Goal: Transaction & Acquisition: Purchase product/service

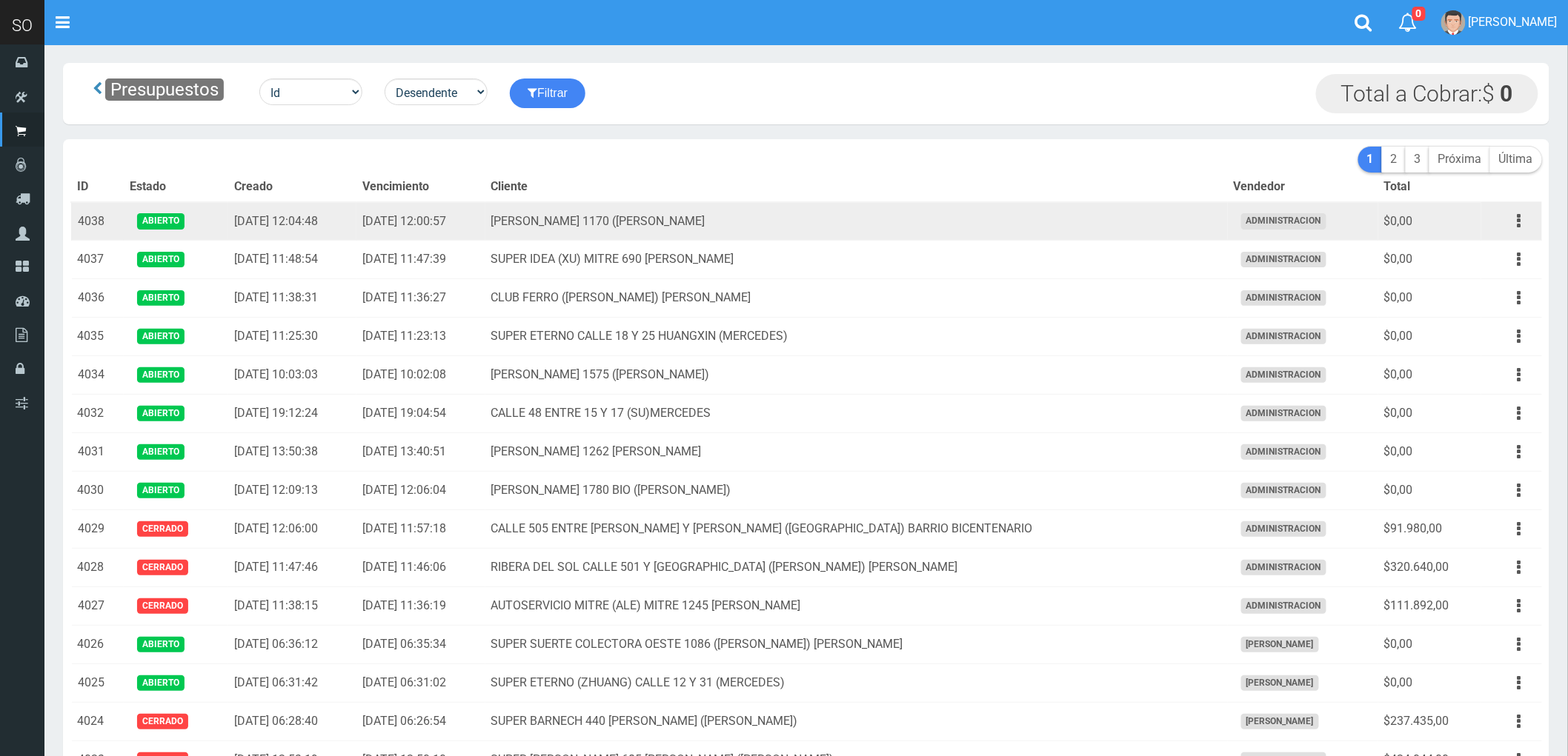
click at [828, 221] on td "ALMIRANTE BROWN 1170 (NICO) LUJAN" at bounding box center [857, 221] width 743 height 39
click at [828, 220] on button "button" at bounding box center [1519, 221] width 34 height 26
click at [828, 218] on td "ALMIRANTE BROWN 1170 (NICO) LUJAN" at bounding box center [857, 221] width 743 height 39
click at [828, 217] on button "button" at bounding box center [1519, 221] width 34 height 26
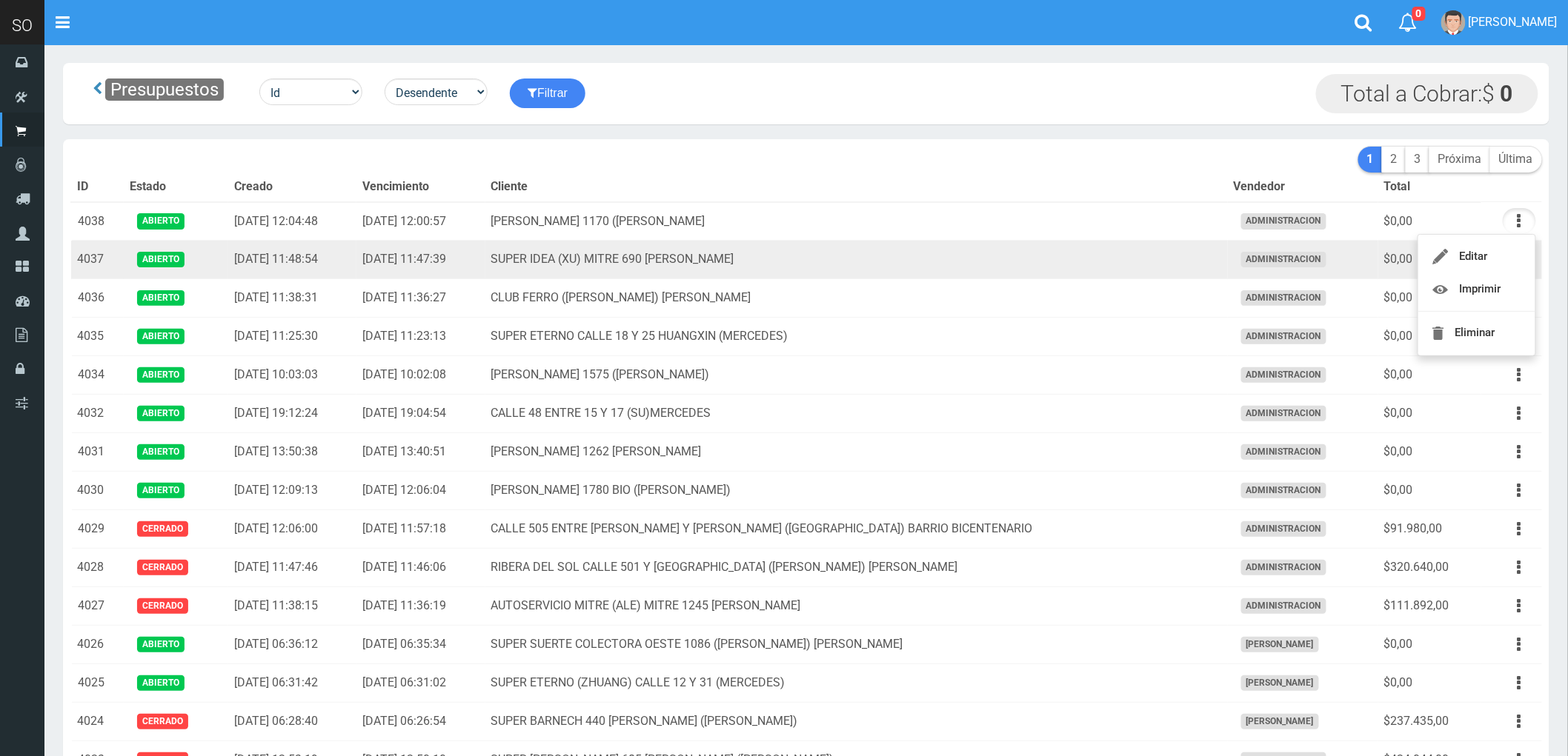
click at [828, 260] on td "SUPER IDEA (XU) MITRE 690 LUJAN" at bounding box center [857, 260] width 743 height 39
click at [828, 256] on icon "button" at bounding box center [1519, 259] width 4 height 26
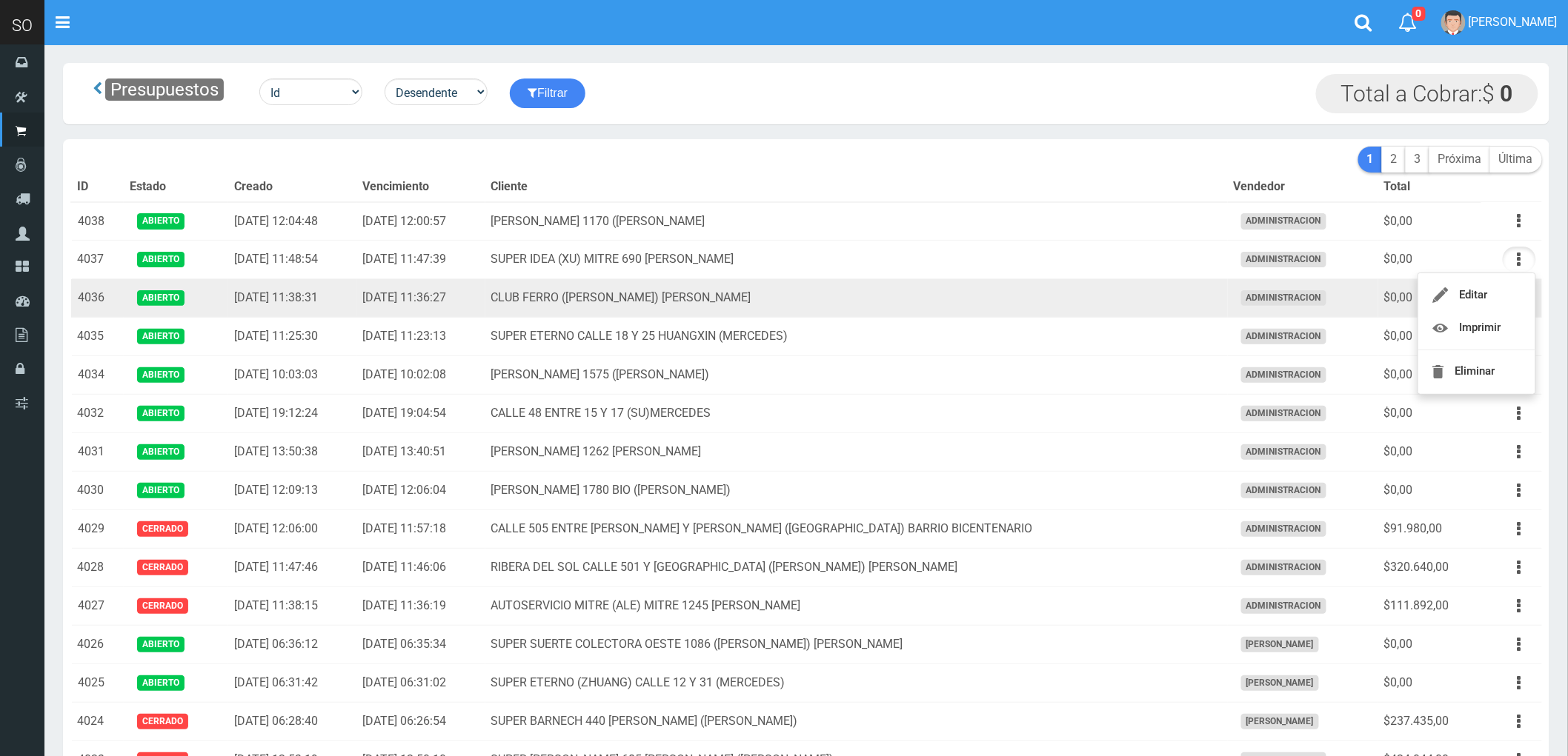
drag, startPoint x: 1051, startPoint y: 300, endPoint x: 1111, endPoint y: 284, distance: 62.1
click at [828, 298] on td "CLUB FERRO (GUSTAVO) LUJAN" at bounding box center [857, 299] width 743 height 39
click at [828, 297] on button "button" at bounding box center [1519, 298] width 34 height 26
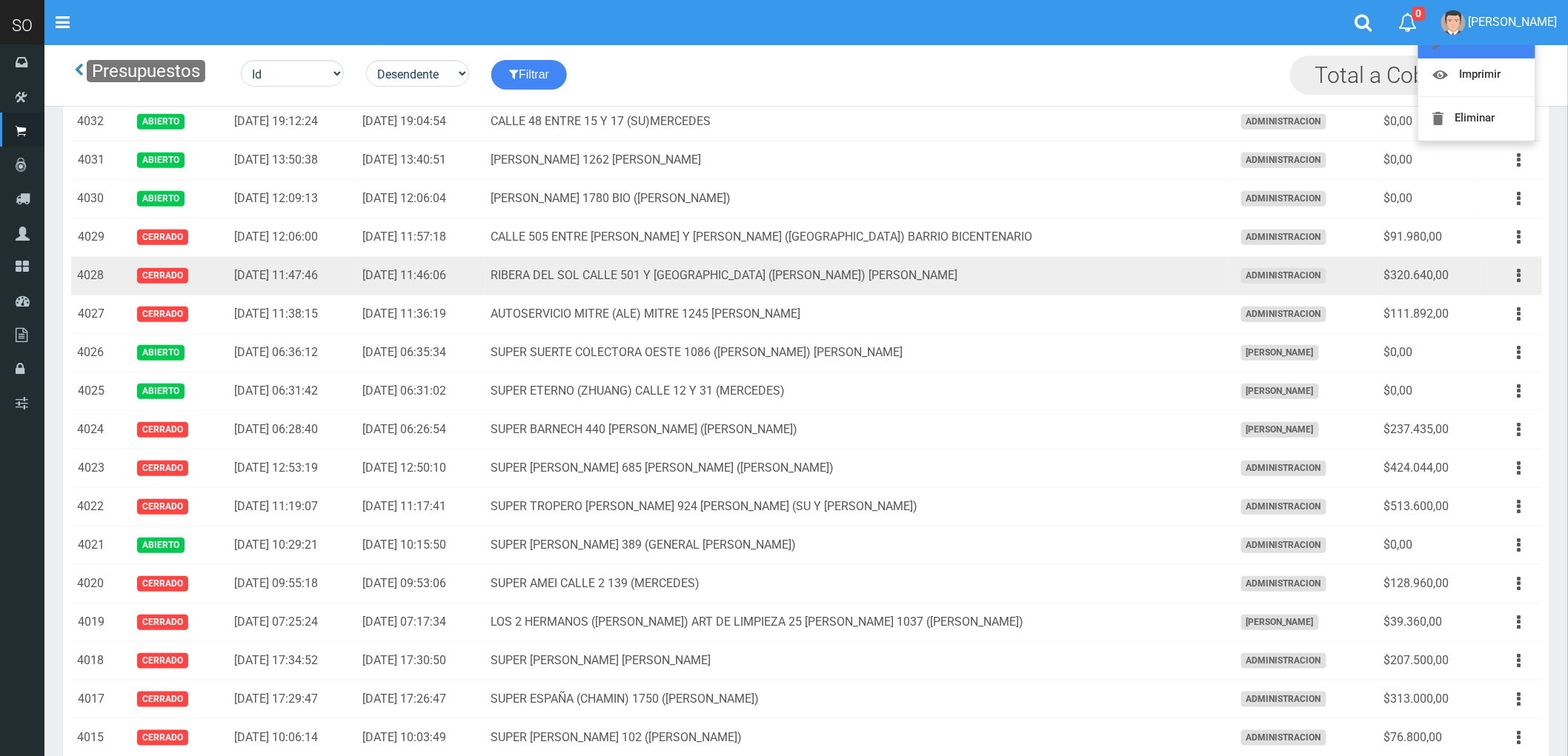
scroll to position [247, 0]
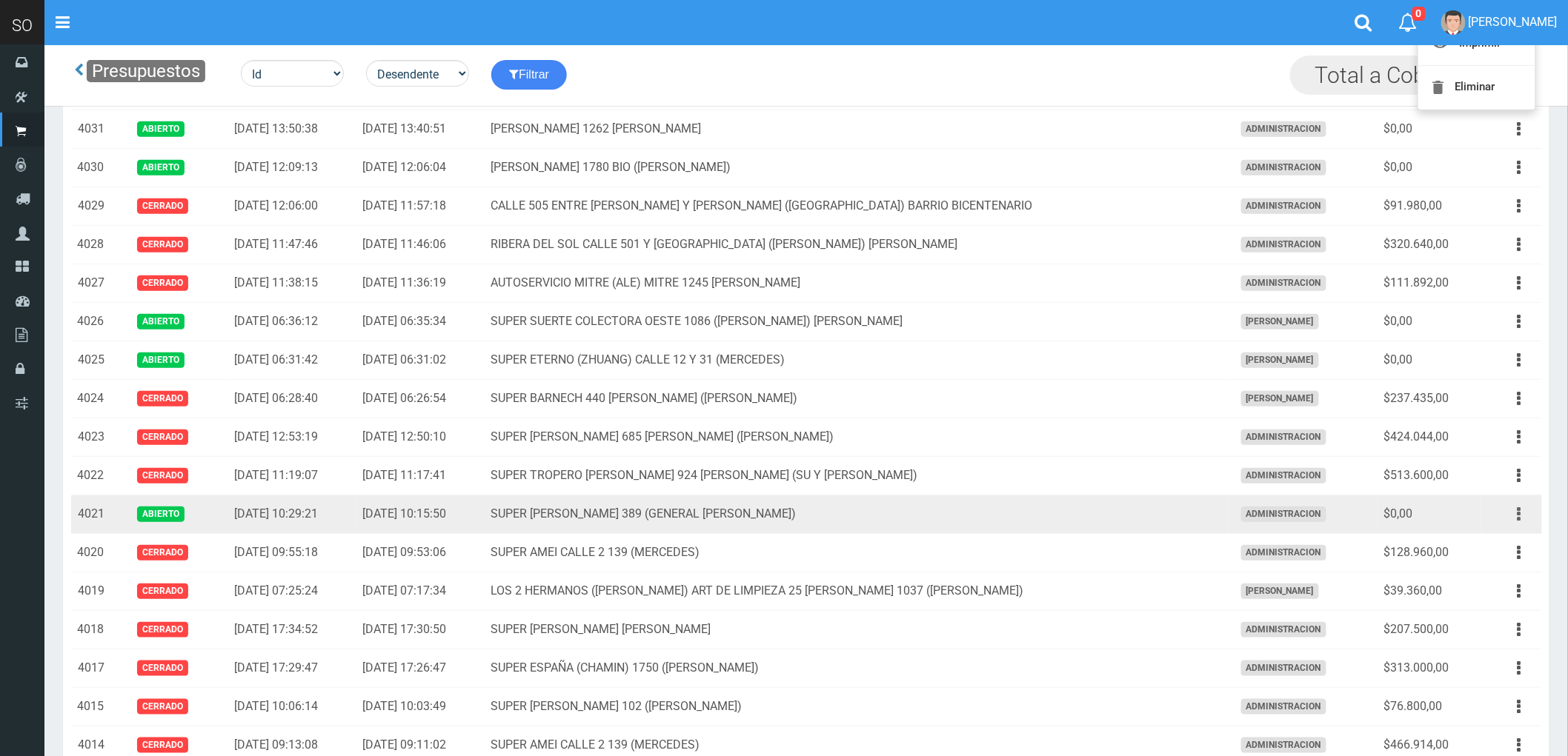
click at [828, 498] on icon "button" at bounding box center [1519, 514] width 4 height 26
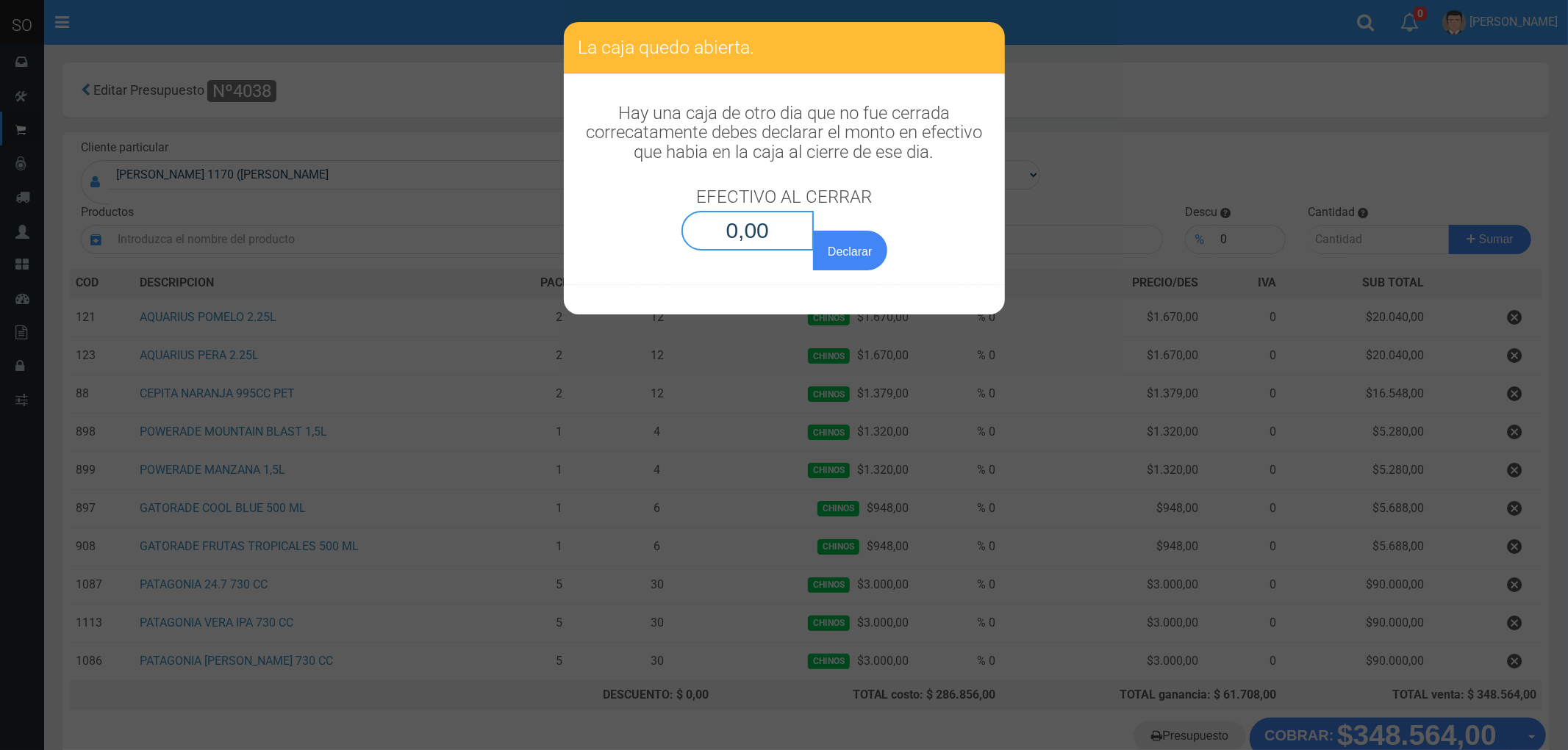
click at [773, 243] on input "0,00" at bounding box center [748, 231] width 133 height 40
type input "0,01"
click at [813, 231] on button "Declarar" at bounding box center [849, 251] width 73 height 40
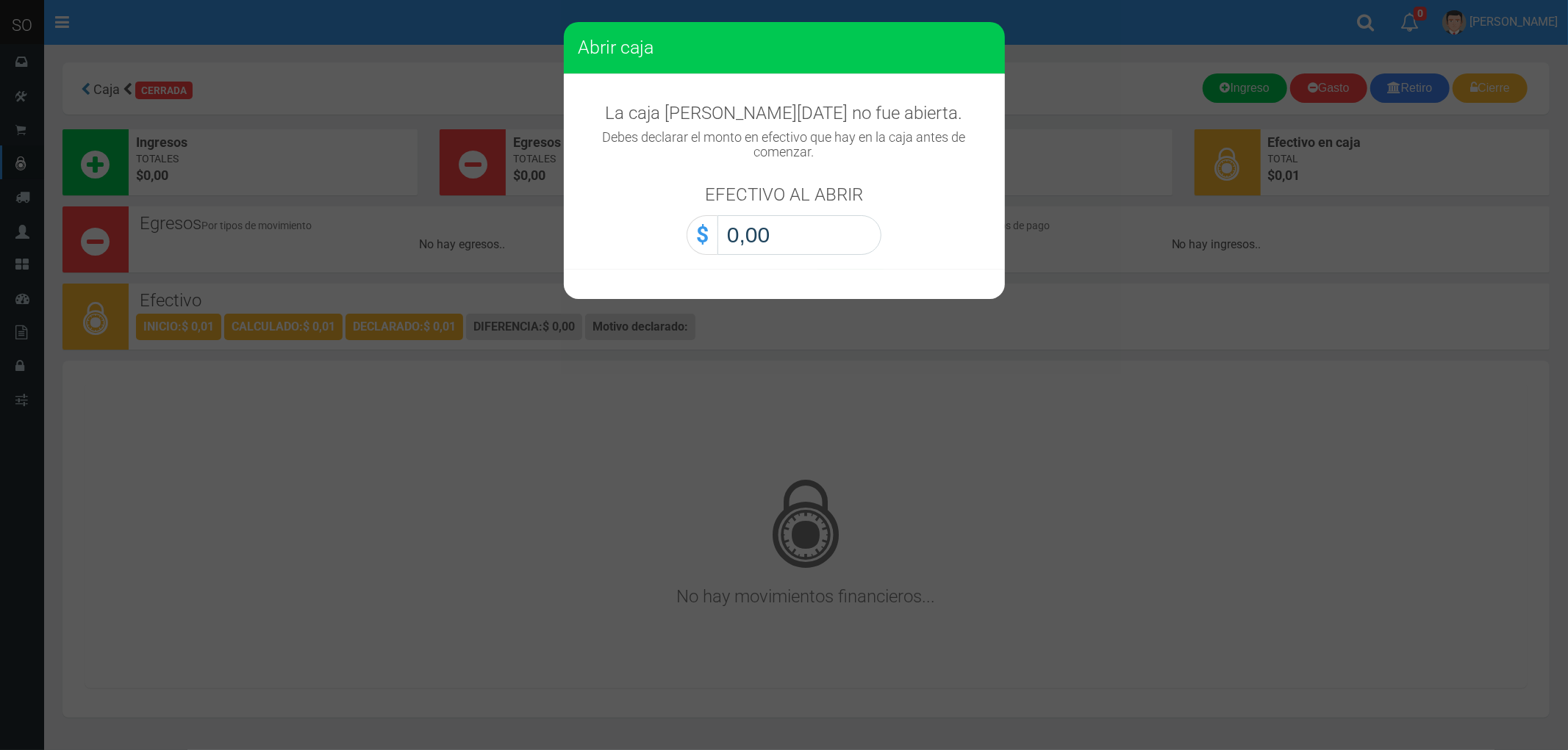
click at [778, 237] on input "0,00" at bounding box center [800, 235] width 164 height 40
type input "0,01"
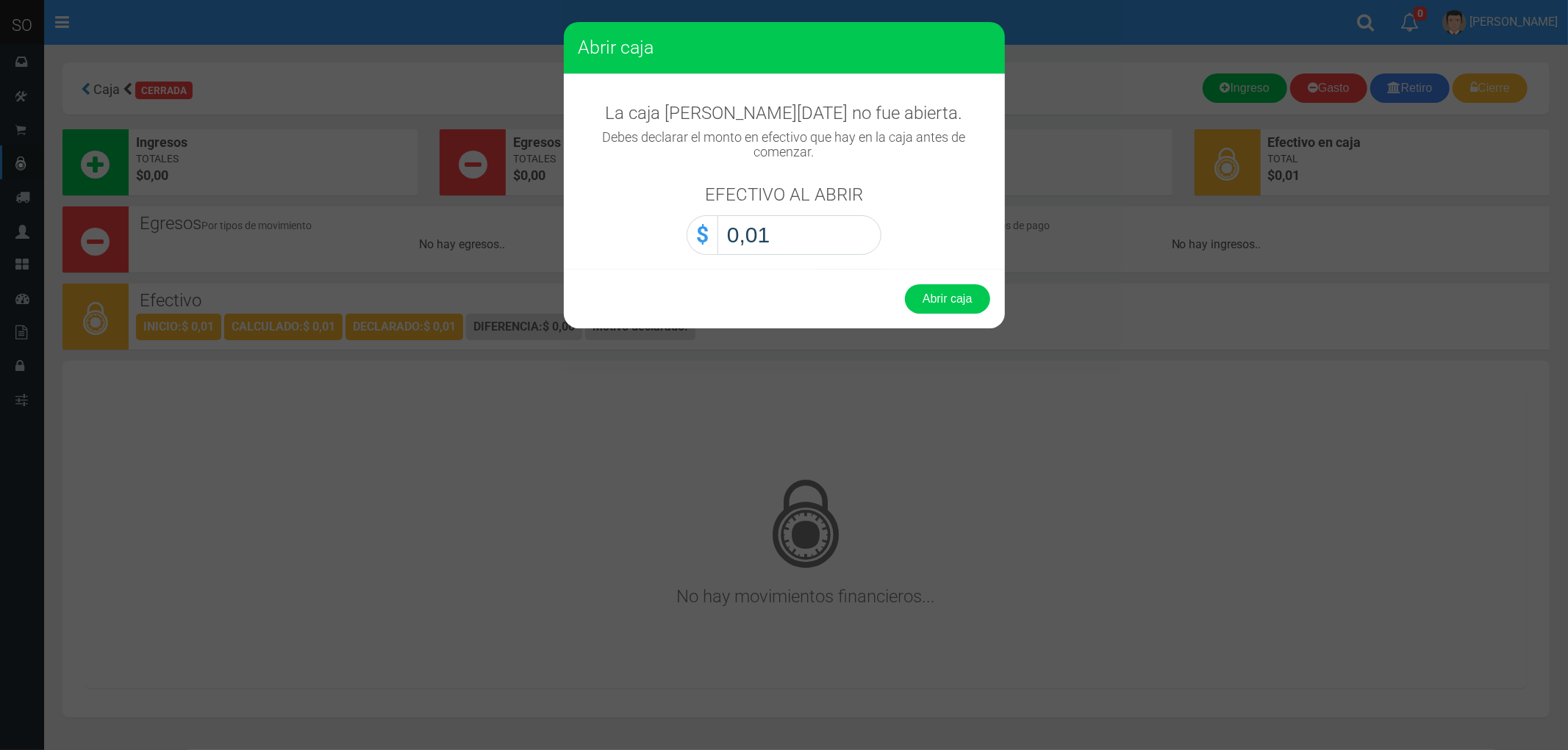
click at [905, 285] on button "Abrir caja" at bounding box center [947, 300] width 85 height 30
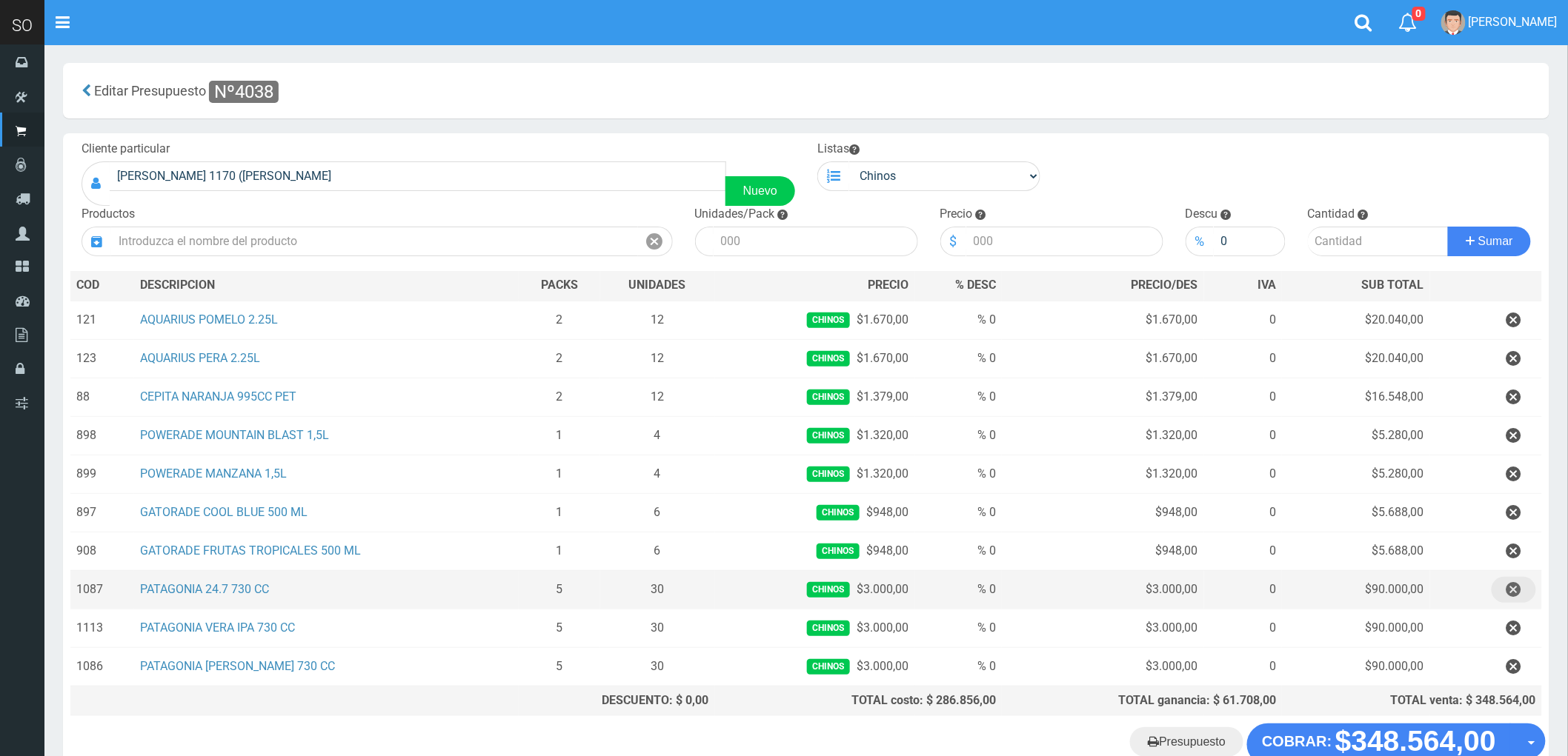
click at [1512, 588] on icon "button" at bounding box center [1514, 590] width 15 height 26
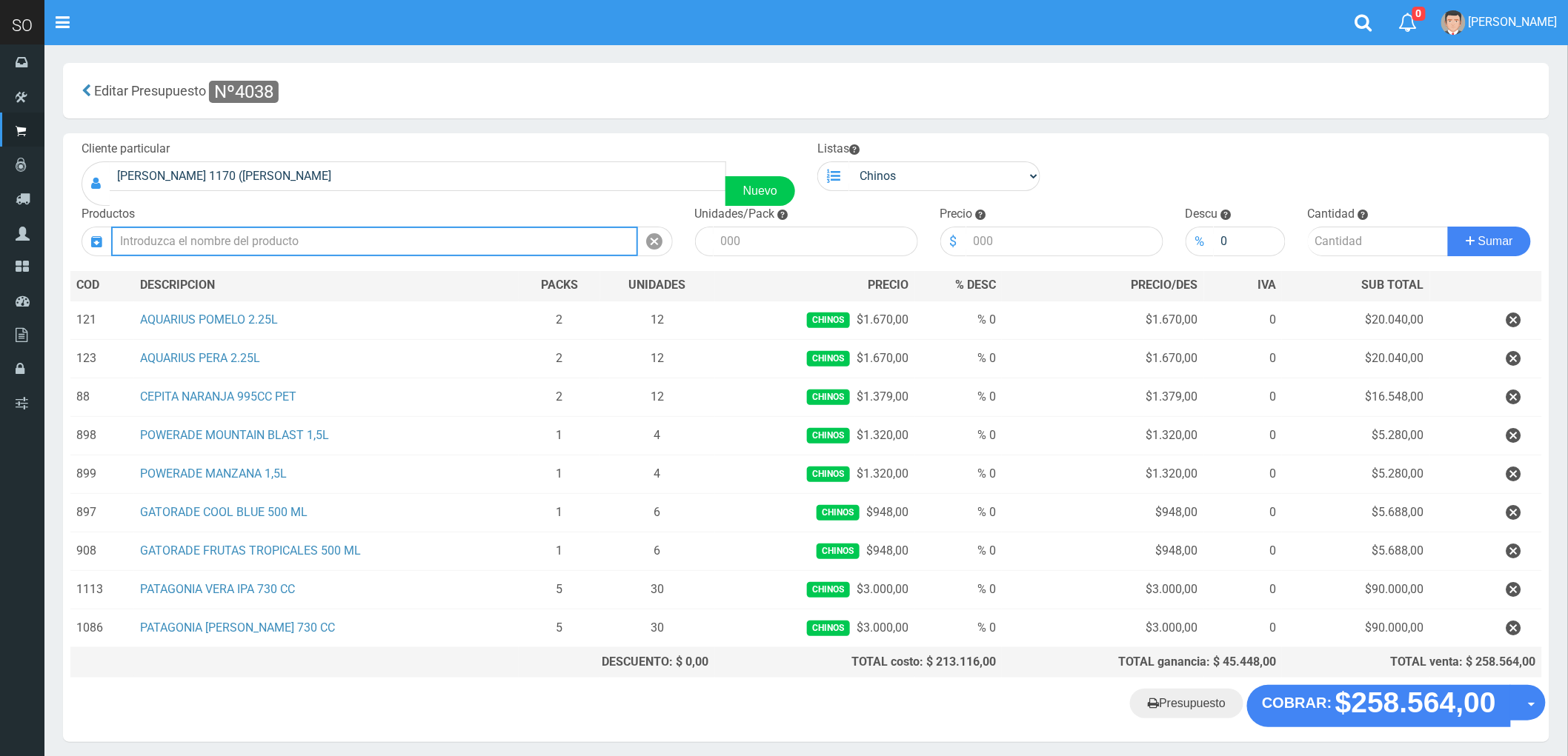
click at [249, 240] on input "text" at bounding box center [374, 242] width 526 height 30
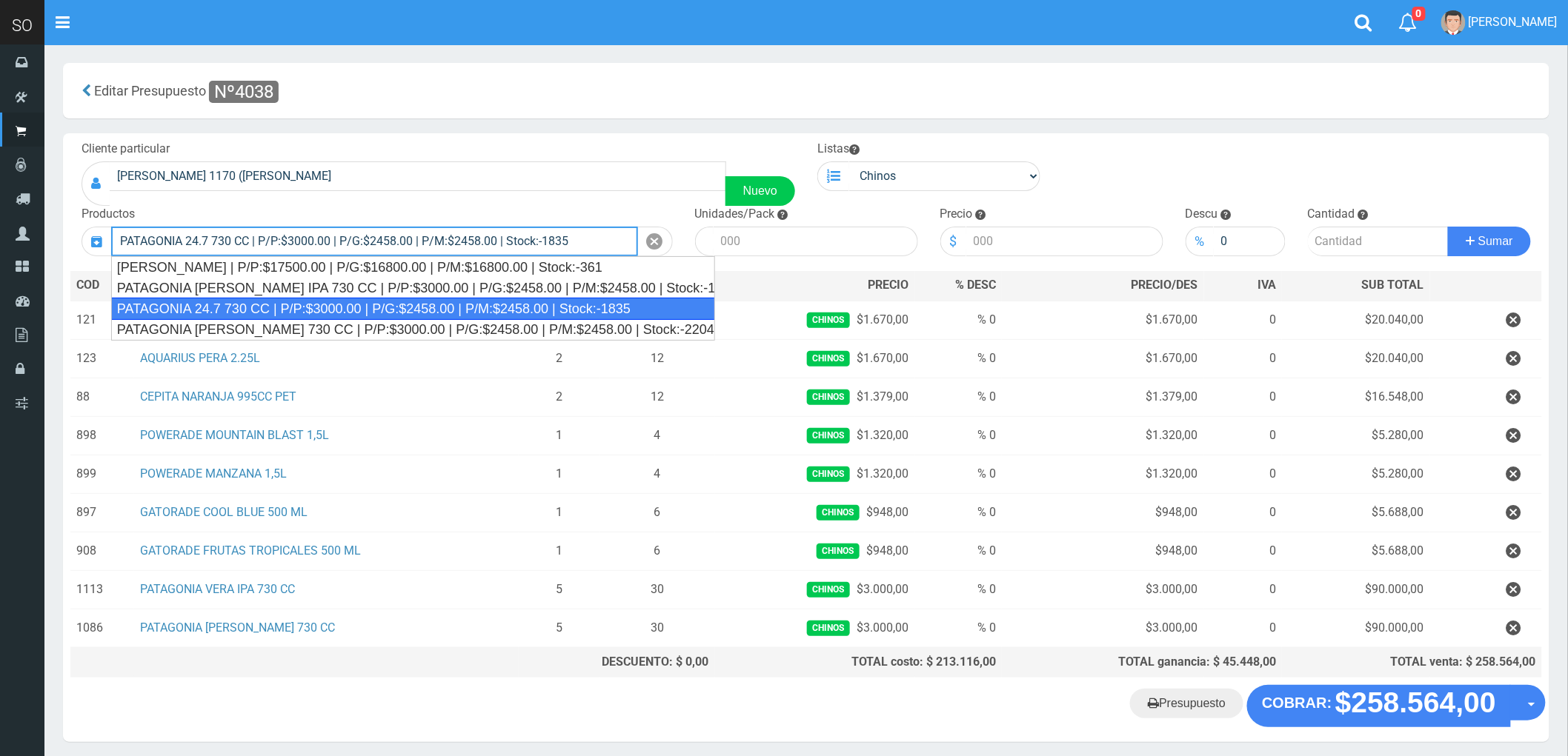
type input "PATAGONIA 24.7 730 CC | P/P:$3000.00 | P/G:$2458.00 | P/M:$2458.00 | Stock:-1835"
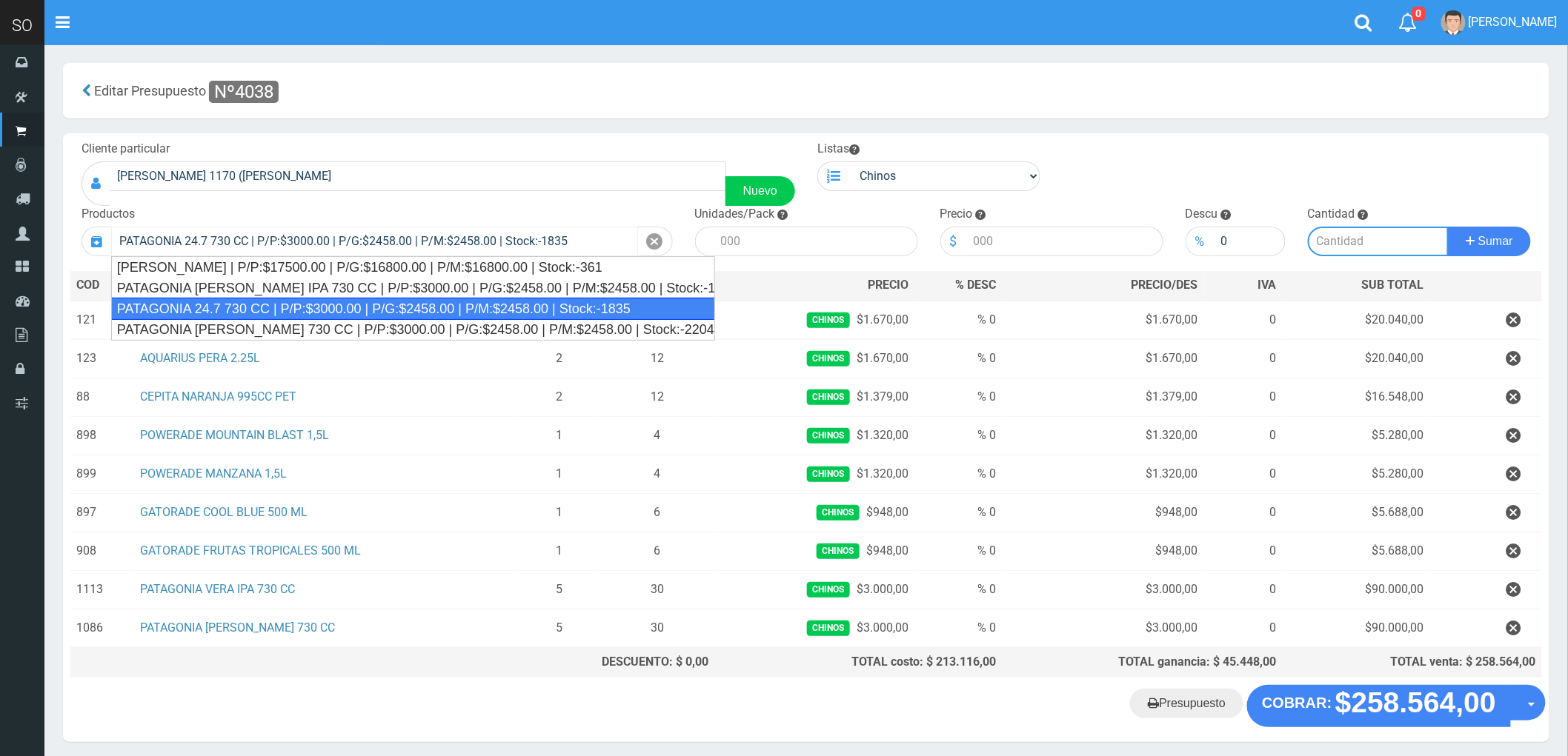
type input "6"
type input "3000.00"
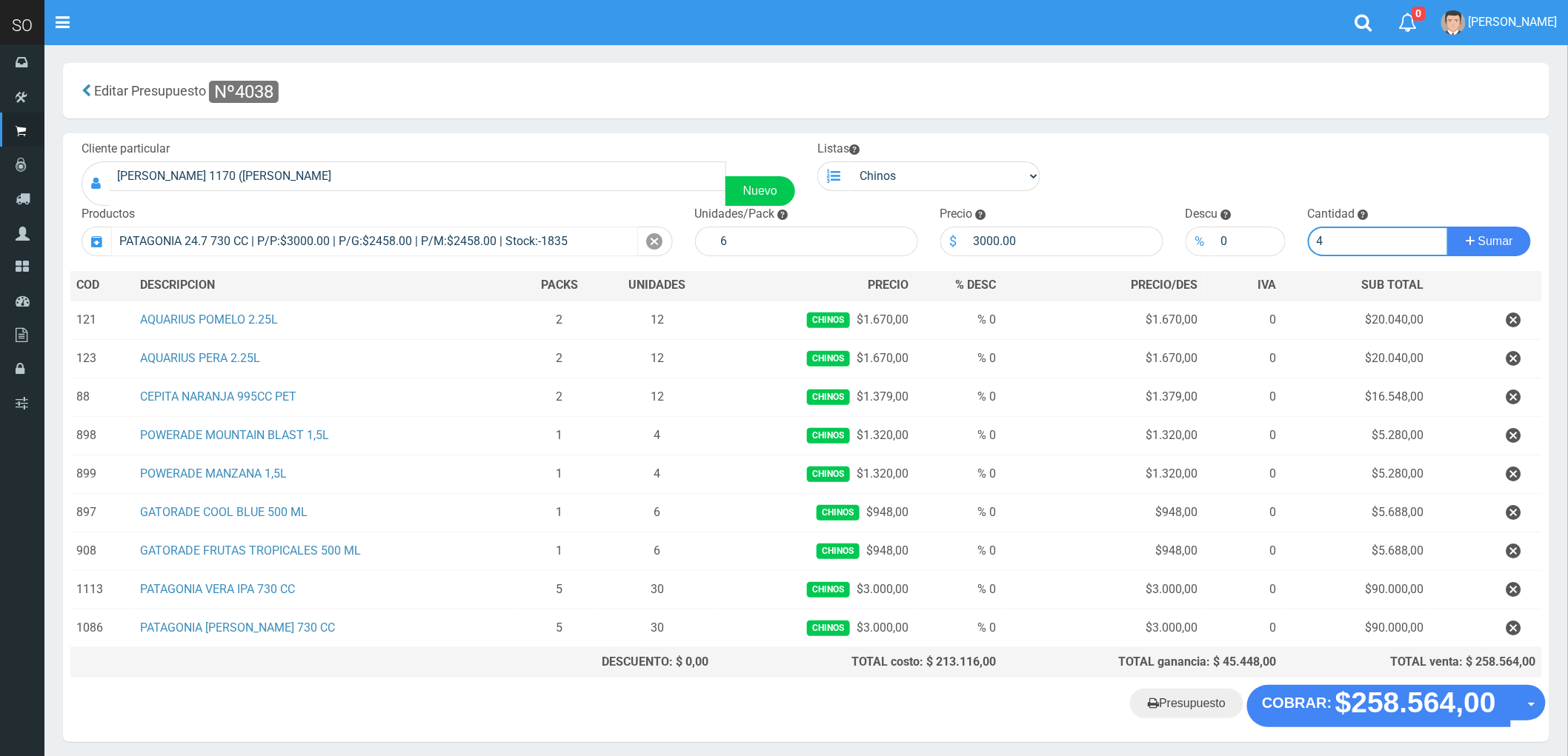
type input "4"
click at [1448, 227] on button "Sumar" at bounding box center [1489, 242] width 83 height 30
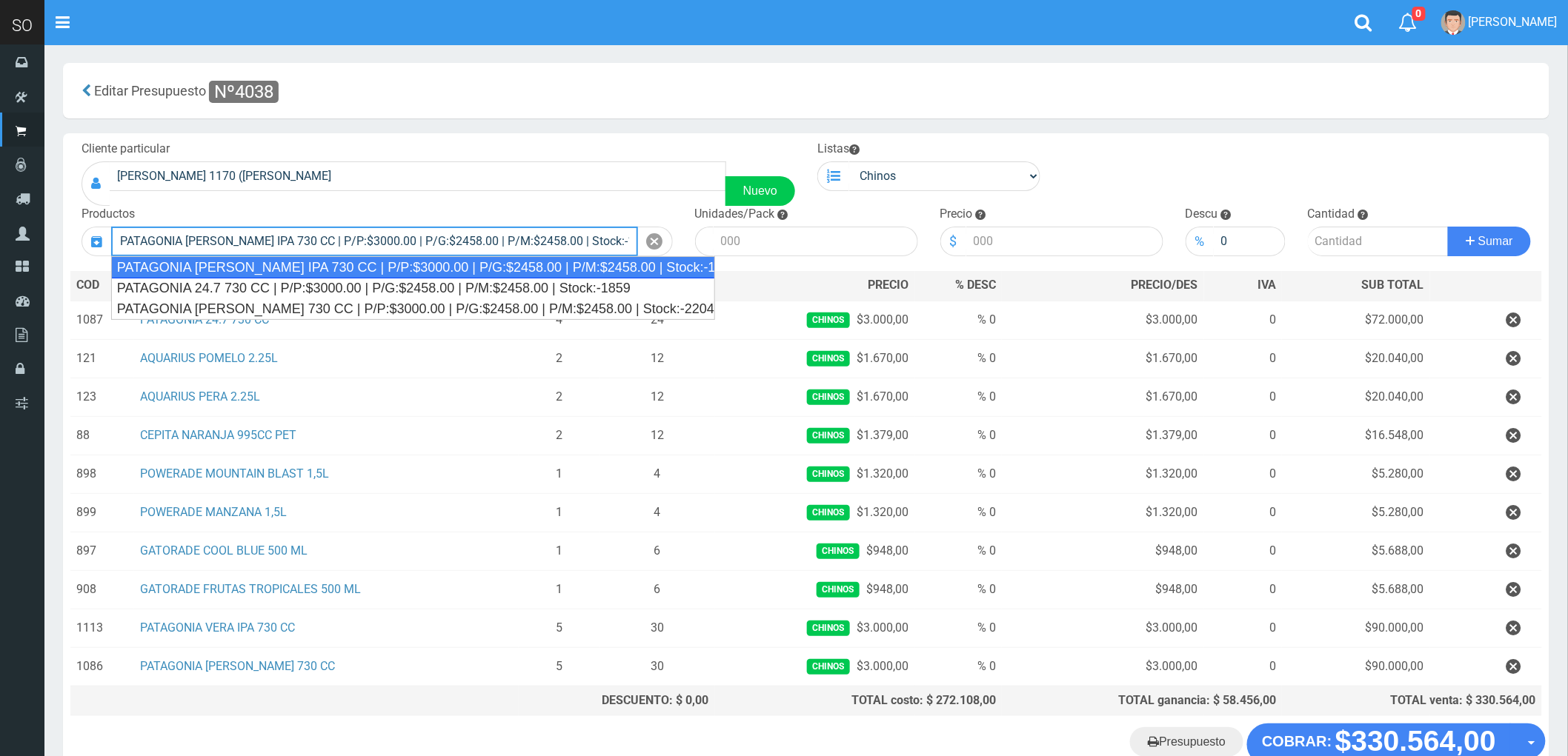
type input "PATAGONIA VERA IPA 730 CC | P/P:$3000.00 | P/G:$2458.00 | P/M:$2458.00 | Stock:…"
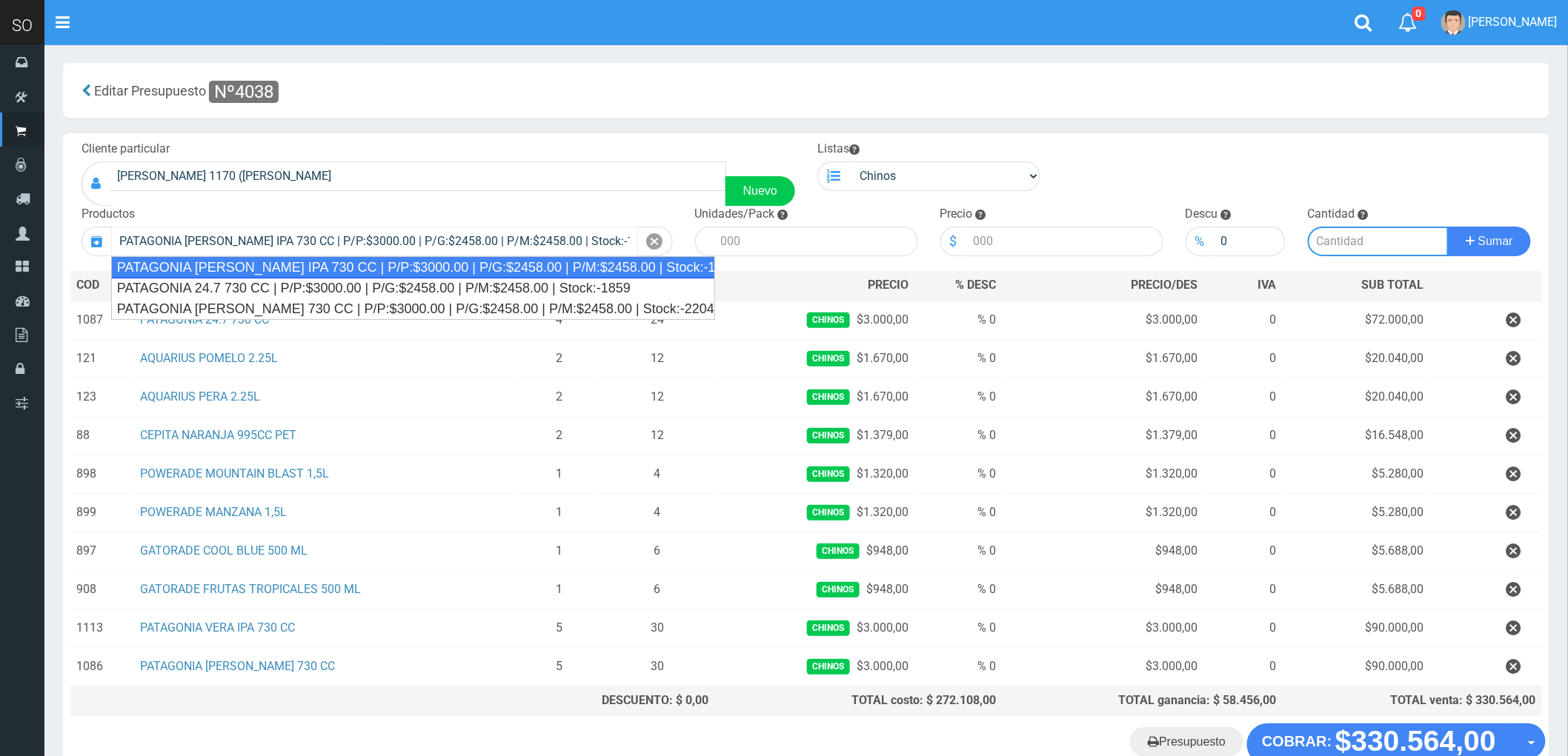
type input "6"
type input "3000.00"
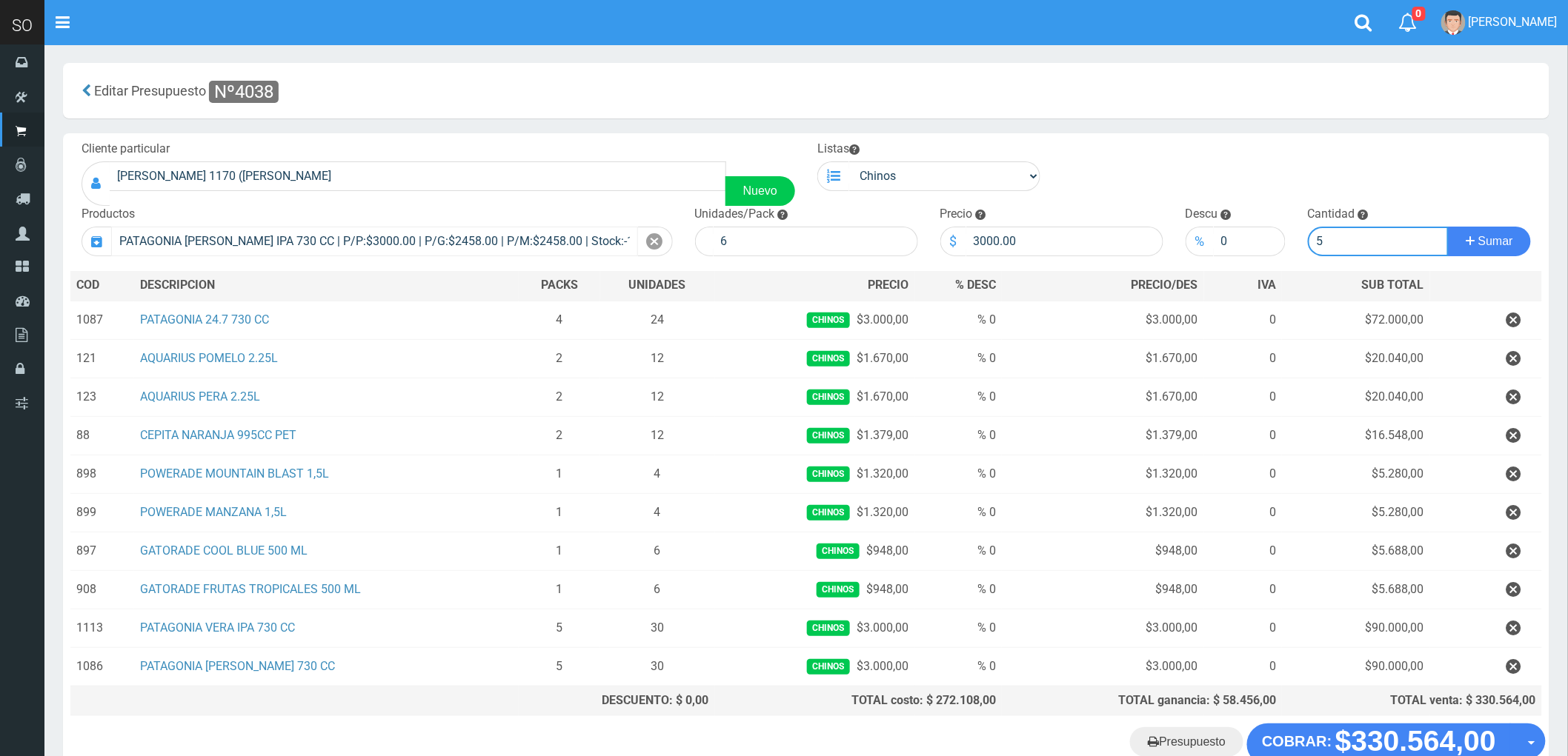
type input "5"
click at [1448, 227] on button "Sumar" at bounding box center [1489, 242] width 83 height 30
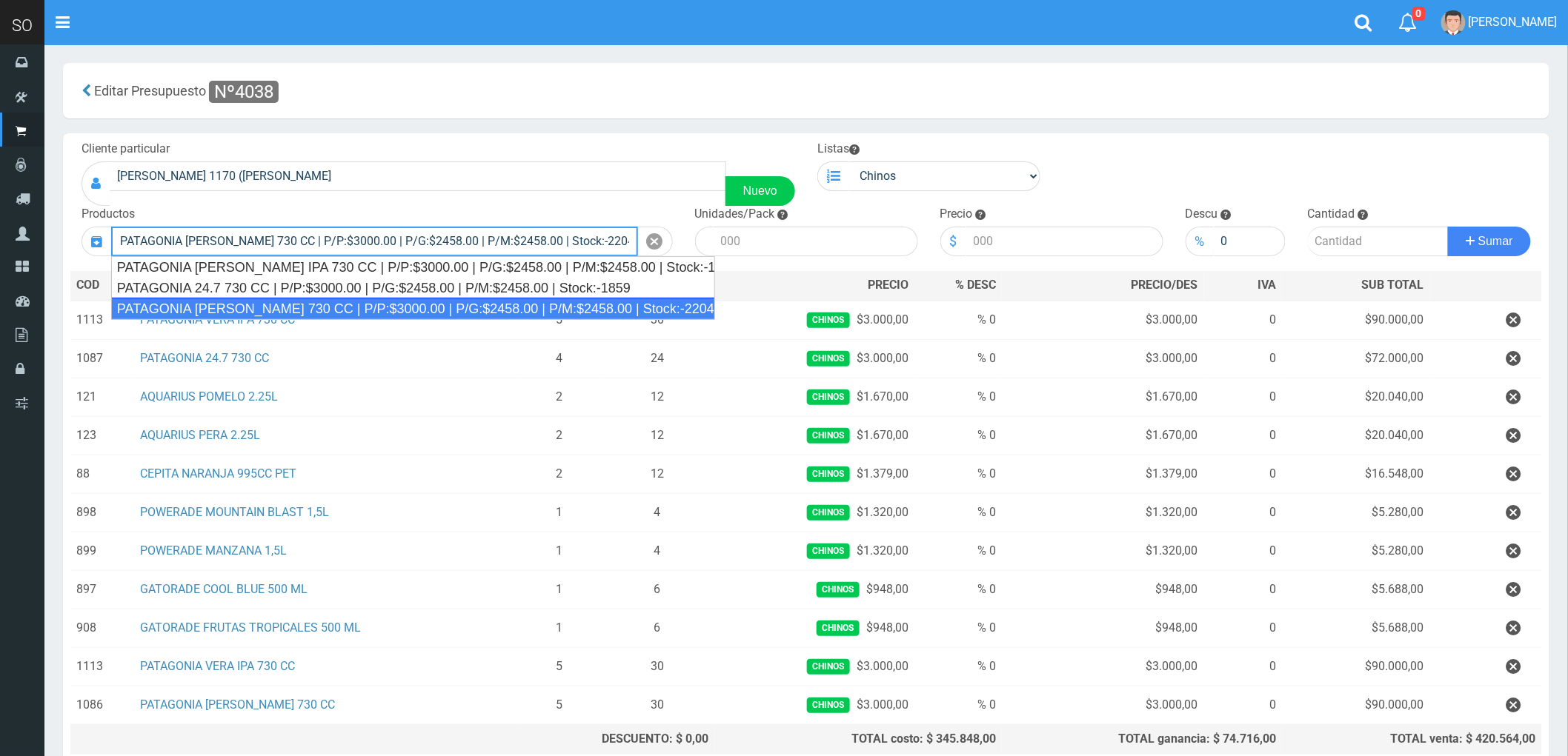
type input "PATAGONIA AMBER LAGER 730 CC | P/P:$3000.00 | P/G:$2458.00 | P/M:$2458.00 | Sto…"
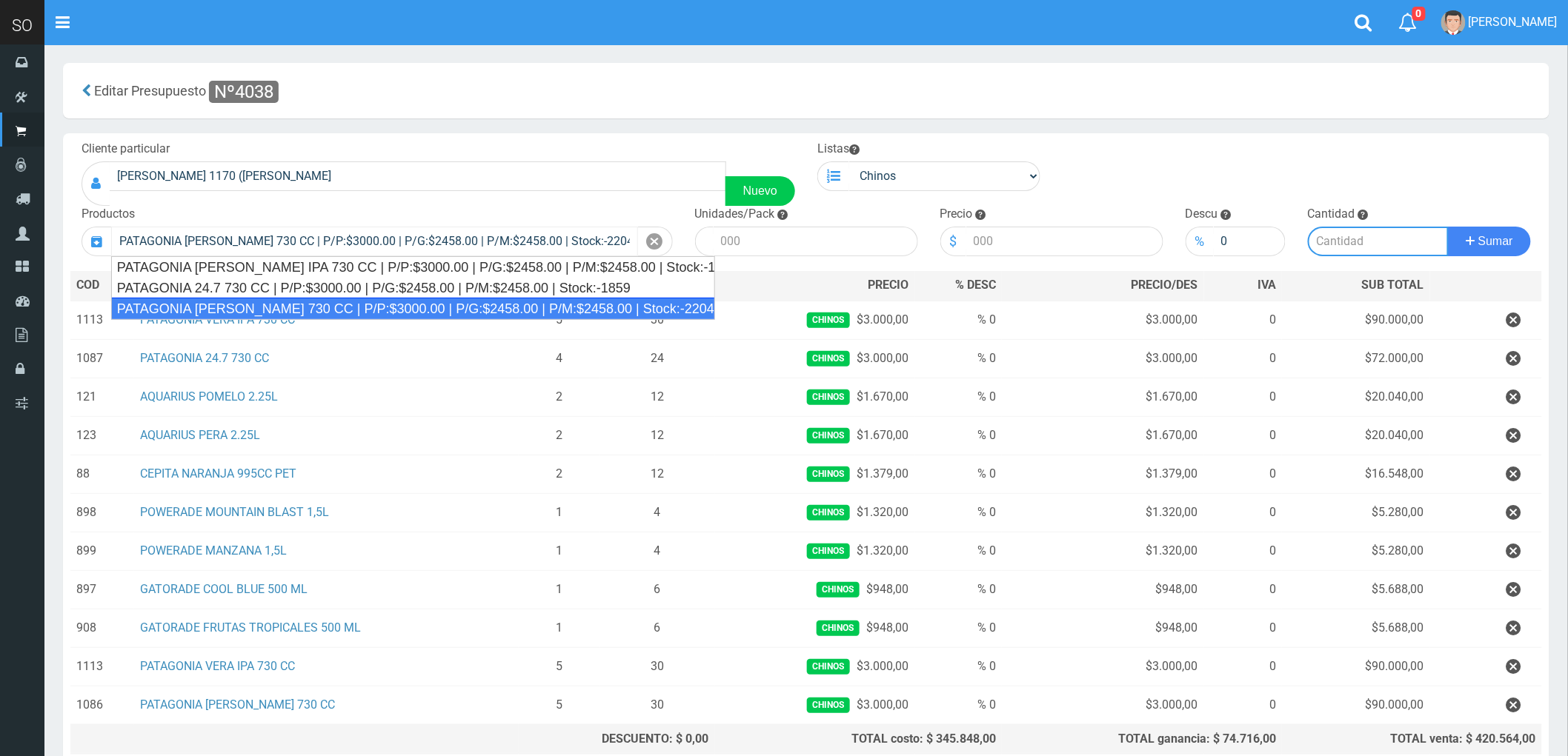
type input "6"
type input "3000.00"
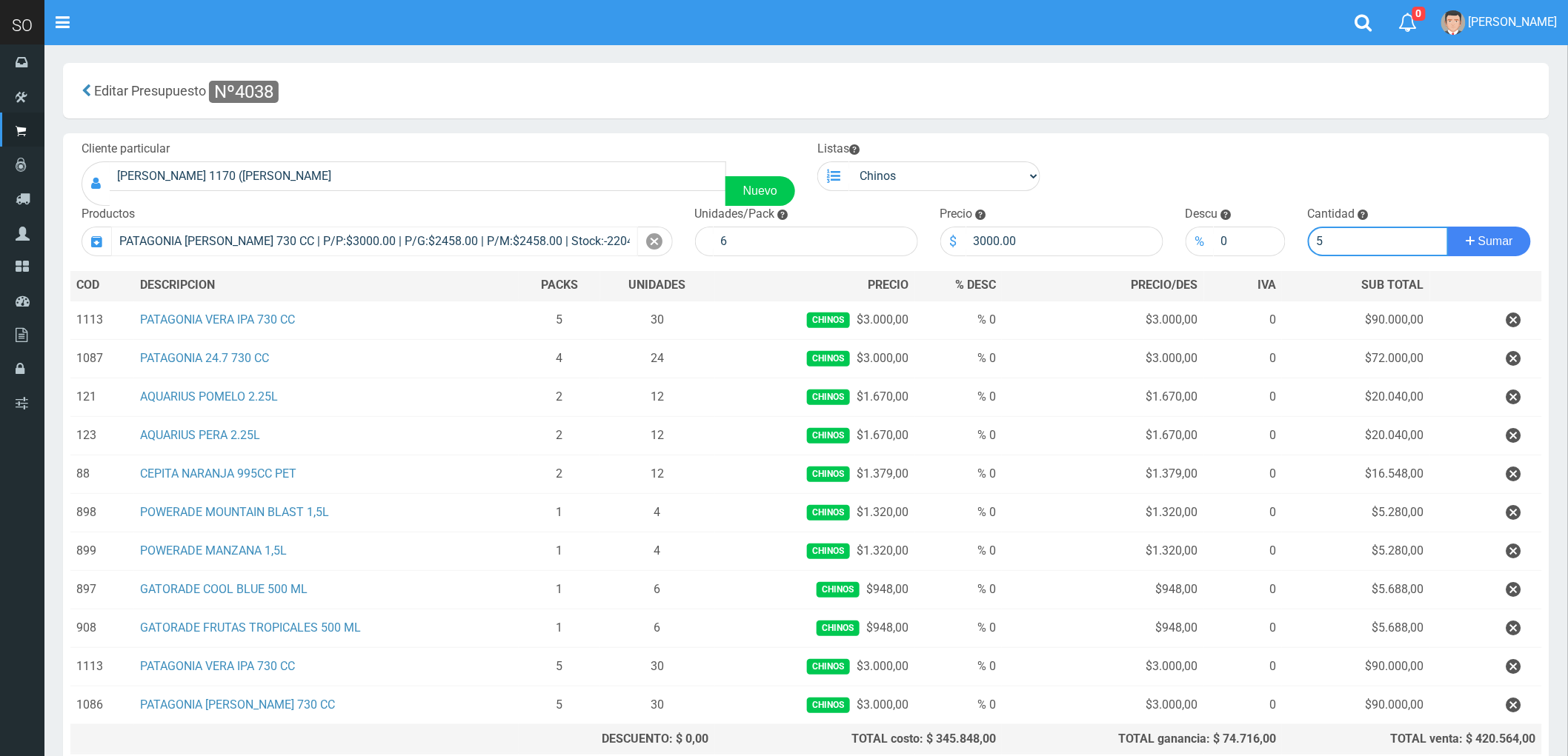
type input "5"
click at [1448, 227] on button "Sumar" at bounding box center [1489, 242] width 83 height 30
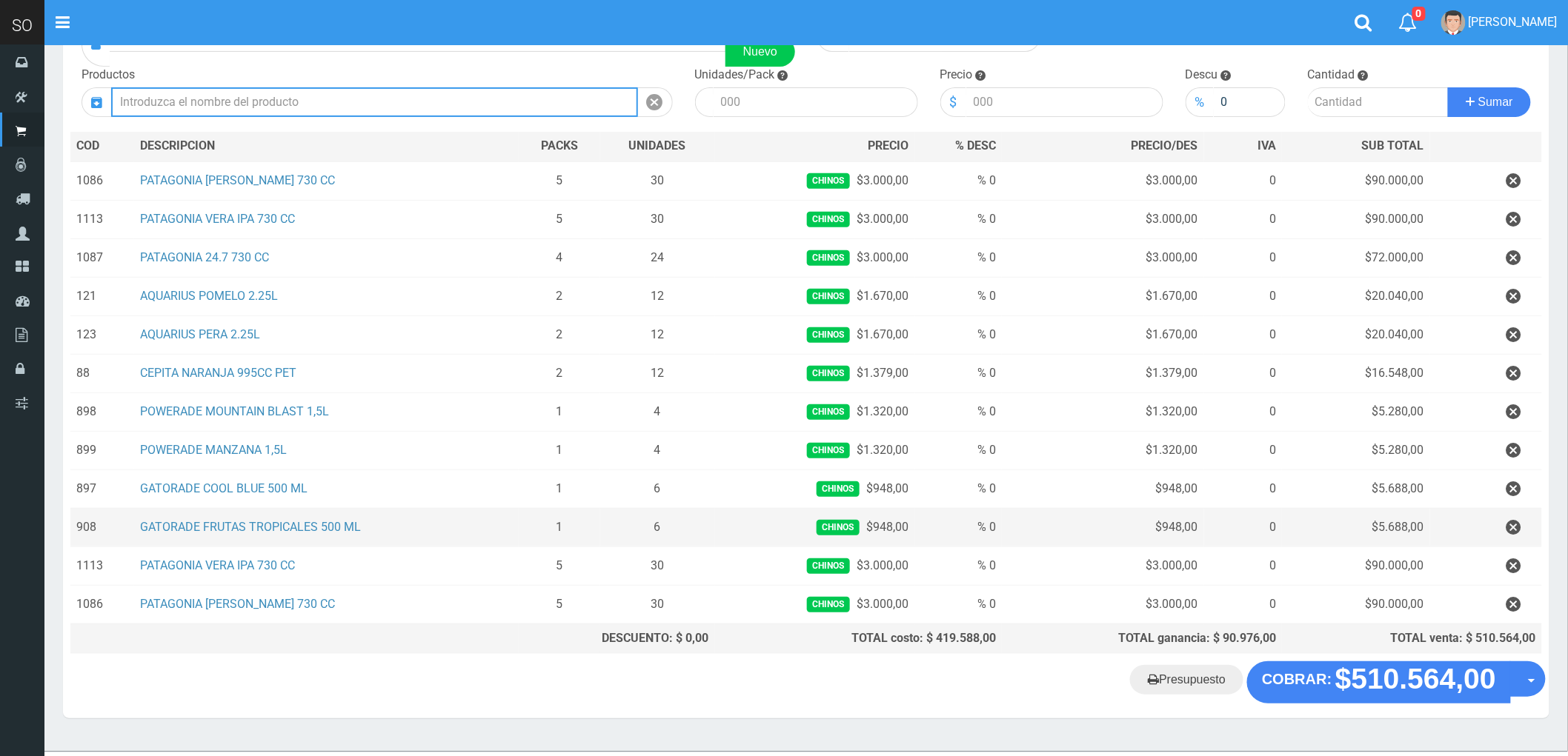
scroll to position [177, 0]
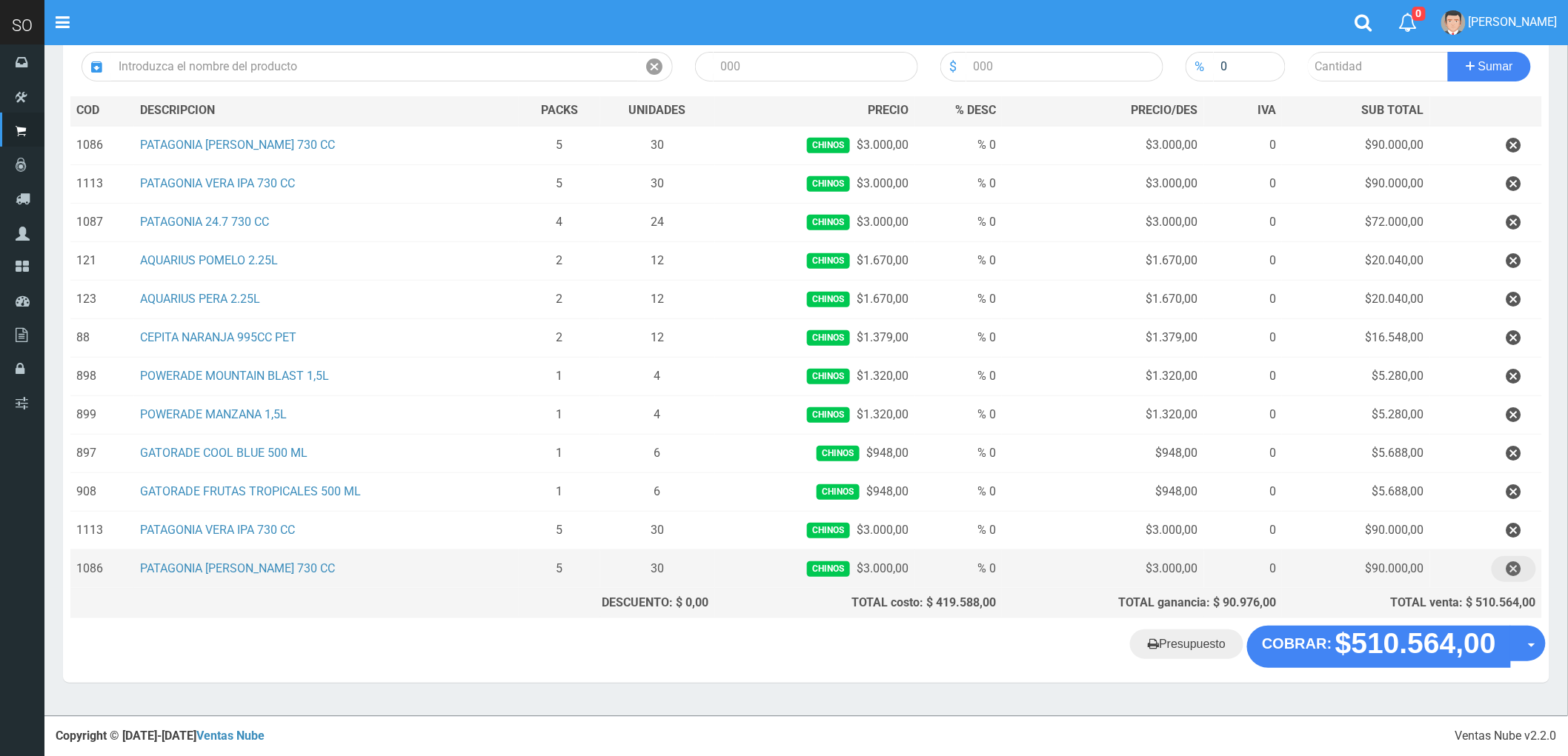
click at [1510, 565] on icon "button" at bounding box center [1514, 569] width 15 height 26
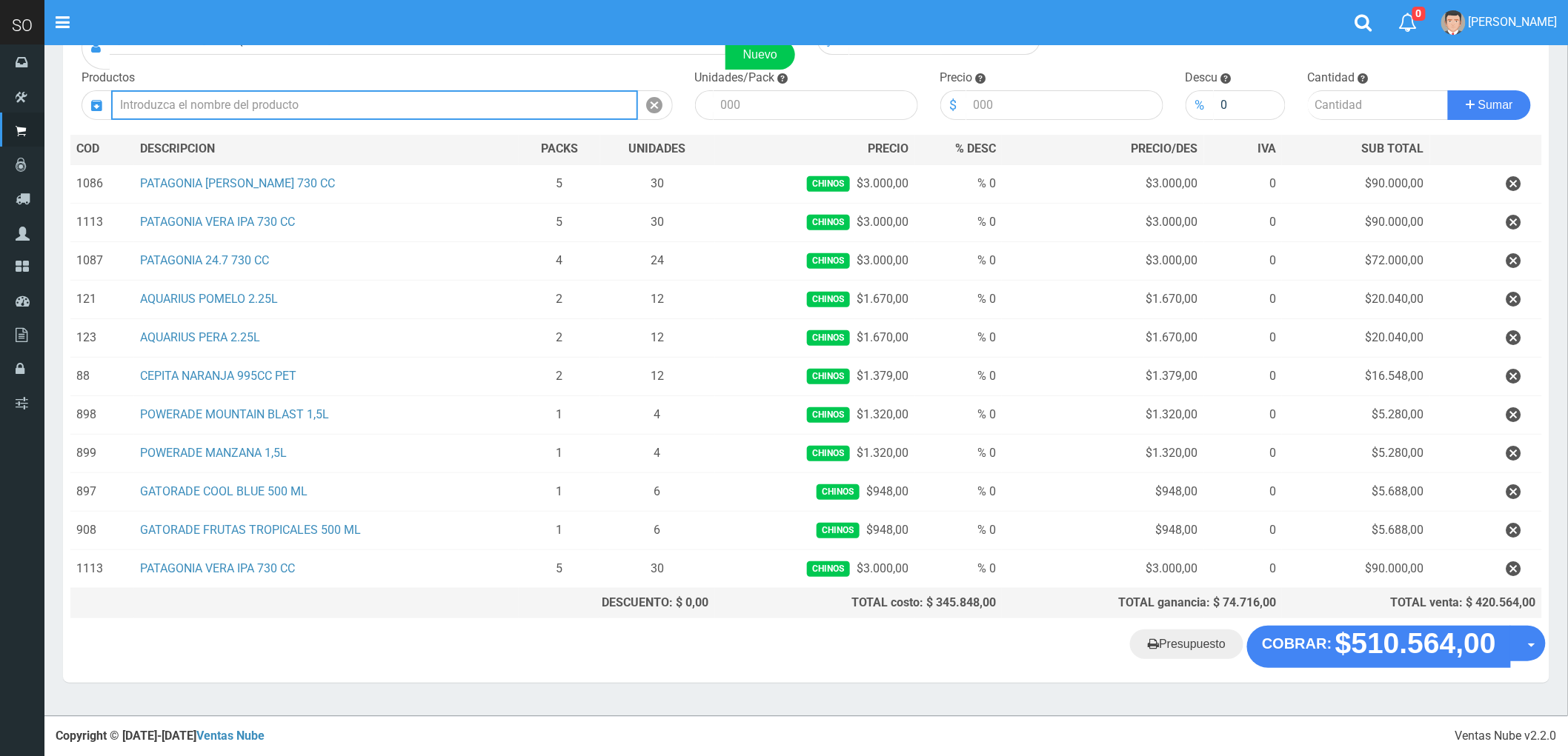
scroll to position [139, 0]
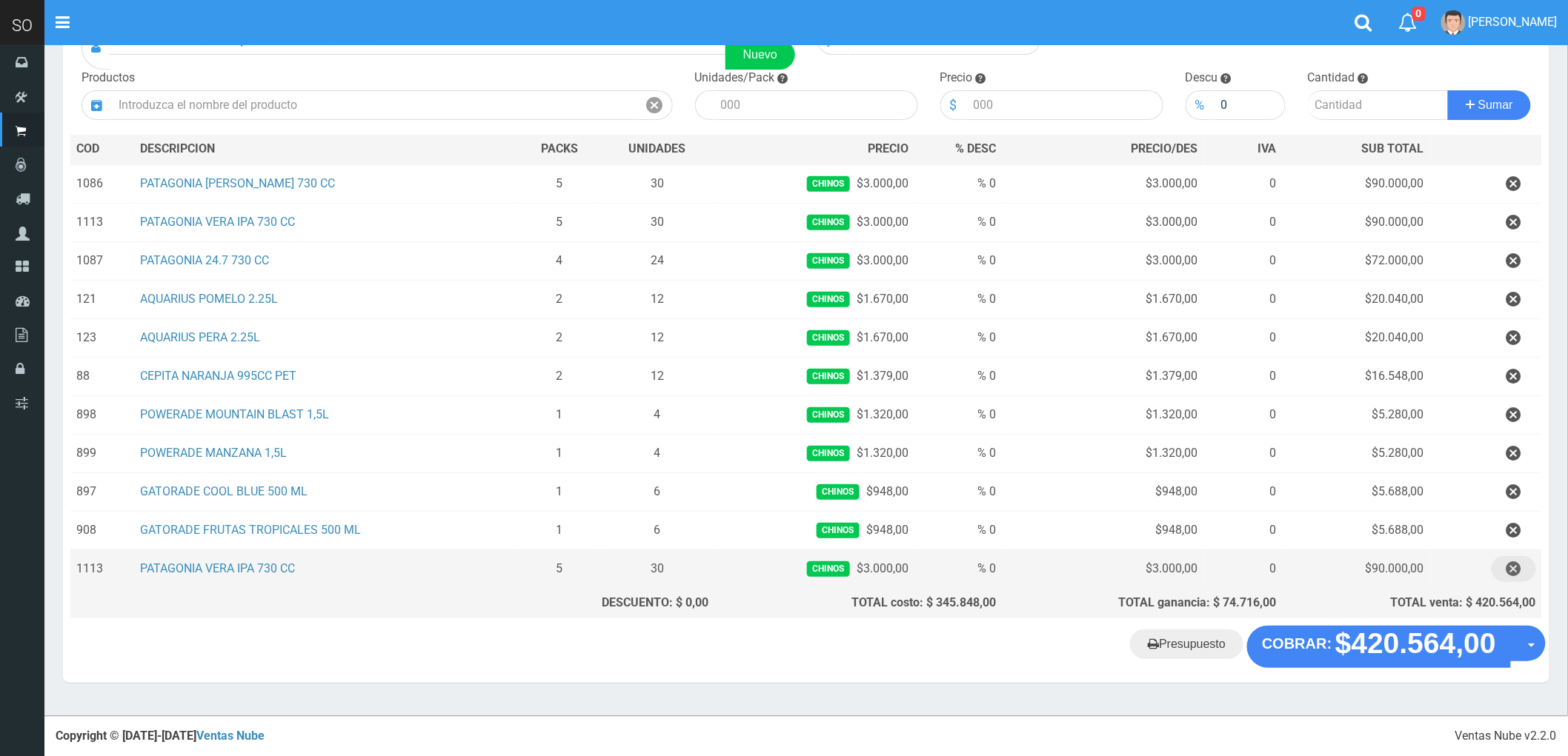
click at [1512, 564] on icon "button" at bounding box center [1514, 569] width 15 height 26
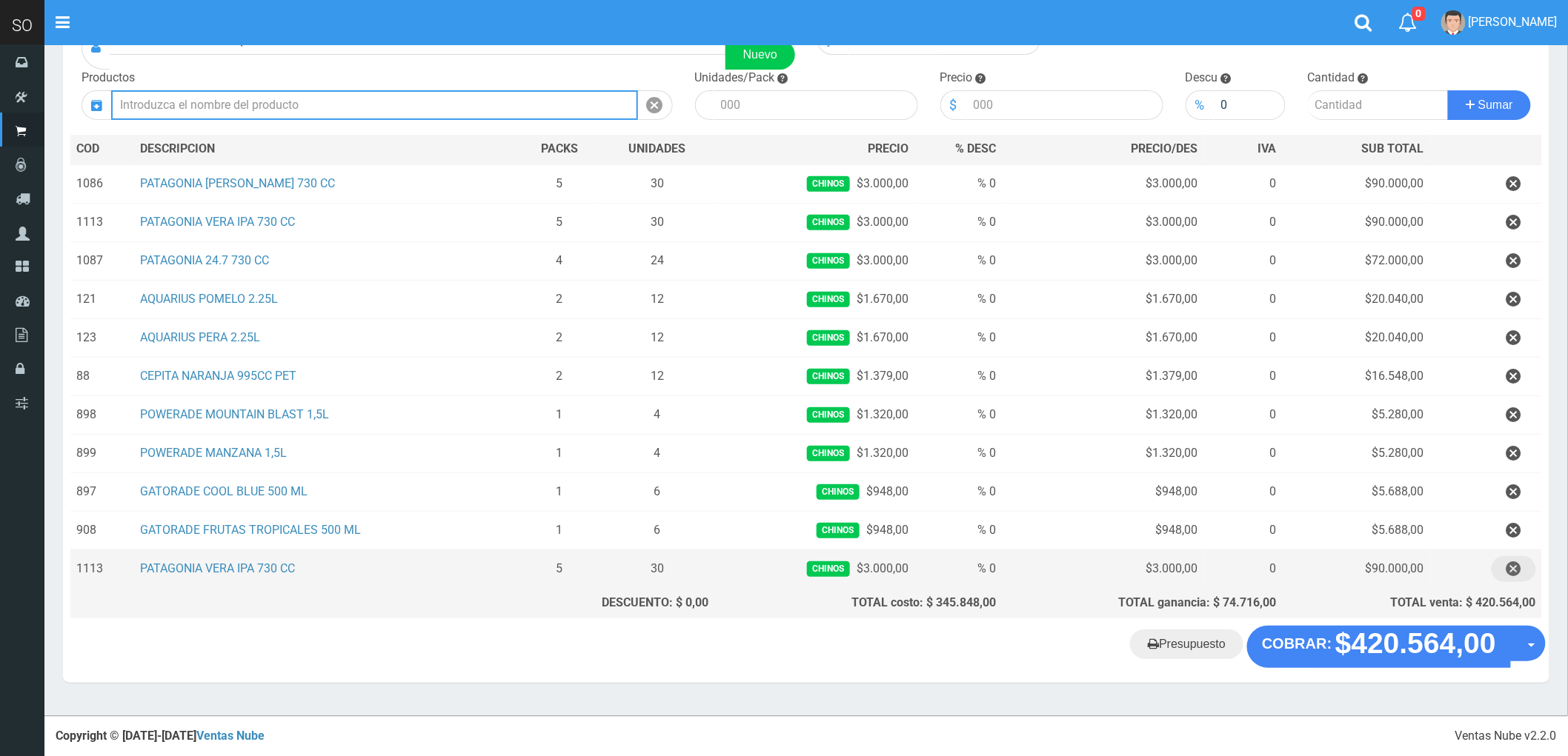
scroll to position [100, 0]
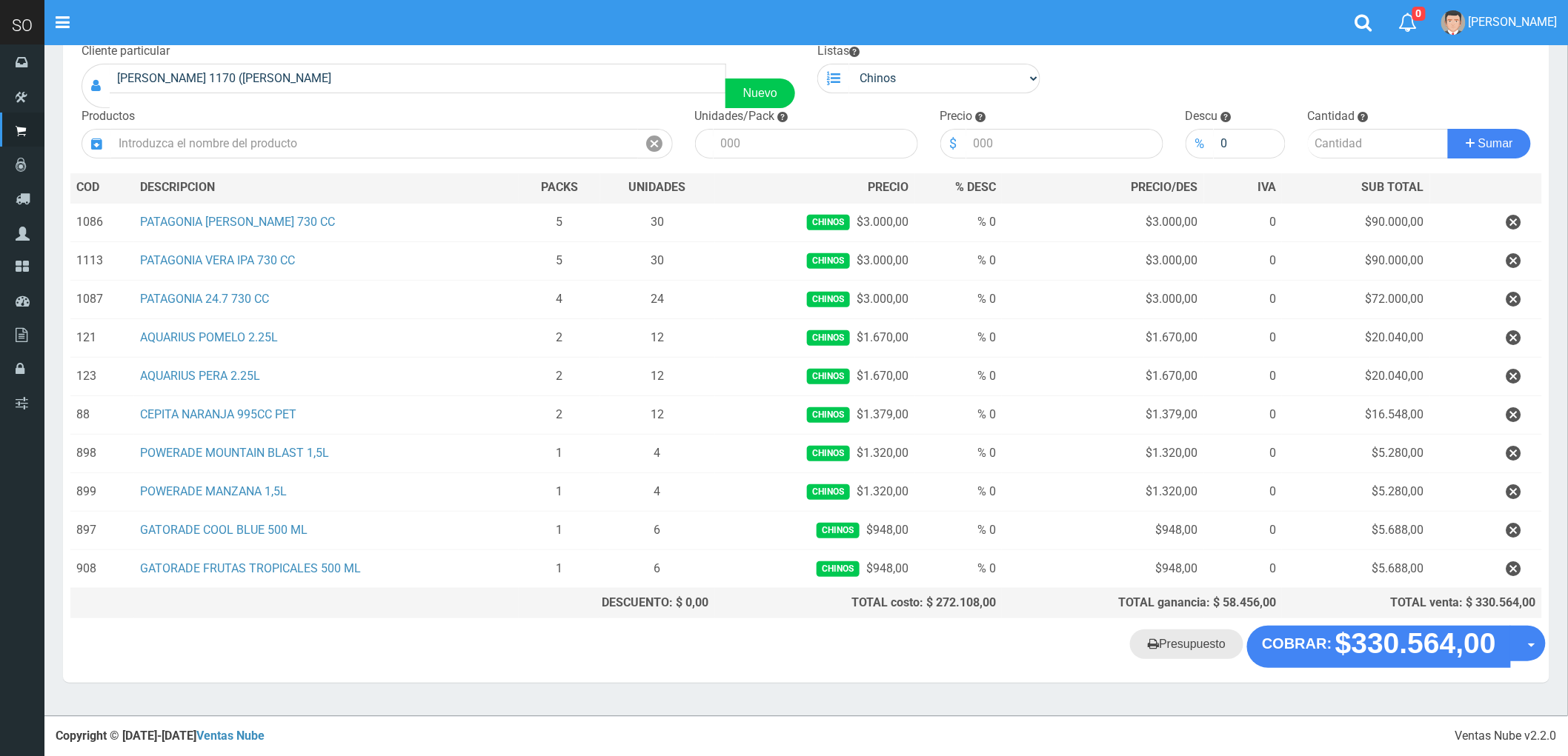
click at [1183, 645] on link "Presupuesto" at bounding box center [1186, 645] width 113 height 30
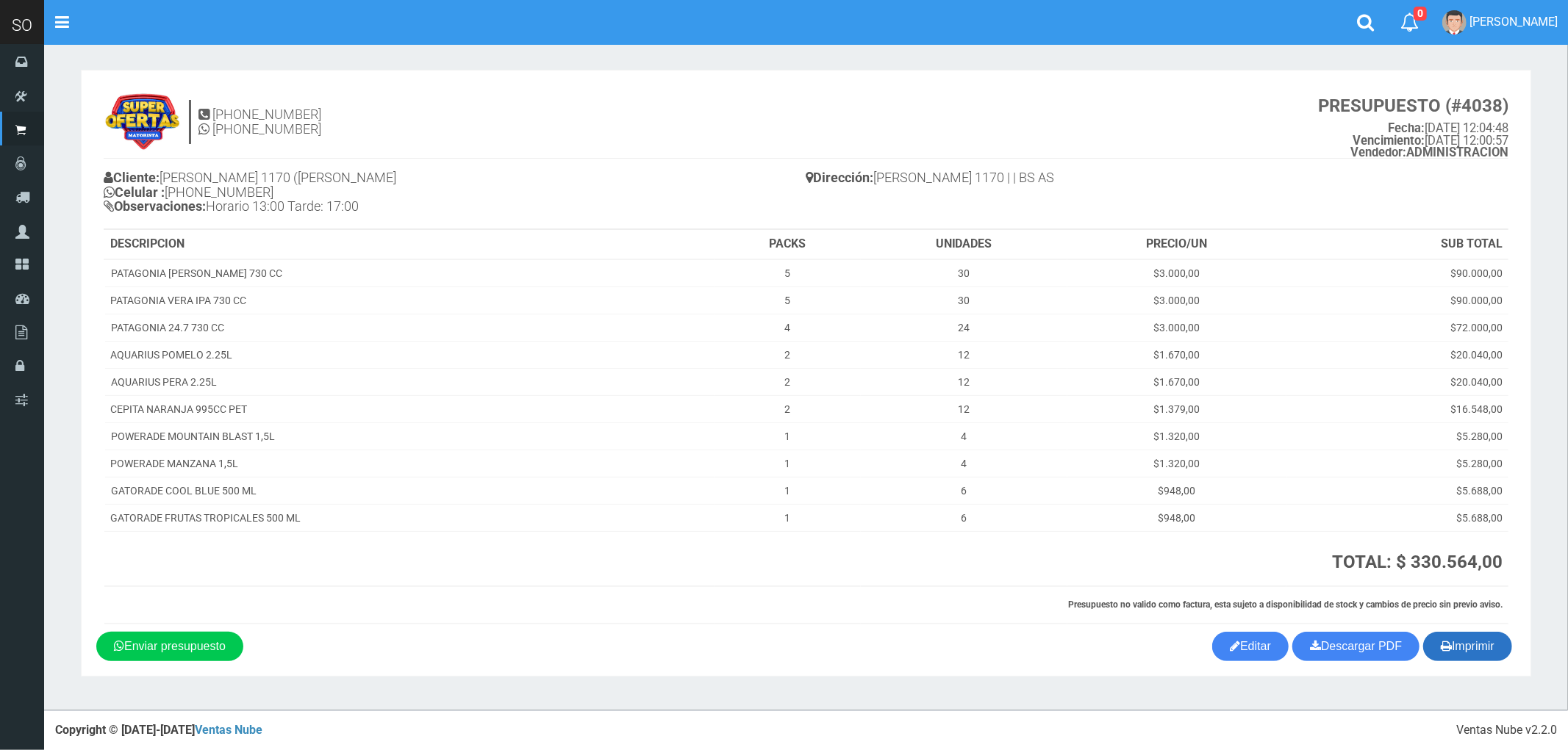
click at [1469, 650] on button "Imprimir" at bounding box center [1468, 647] width 89 height 30
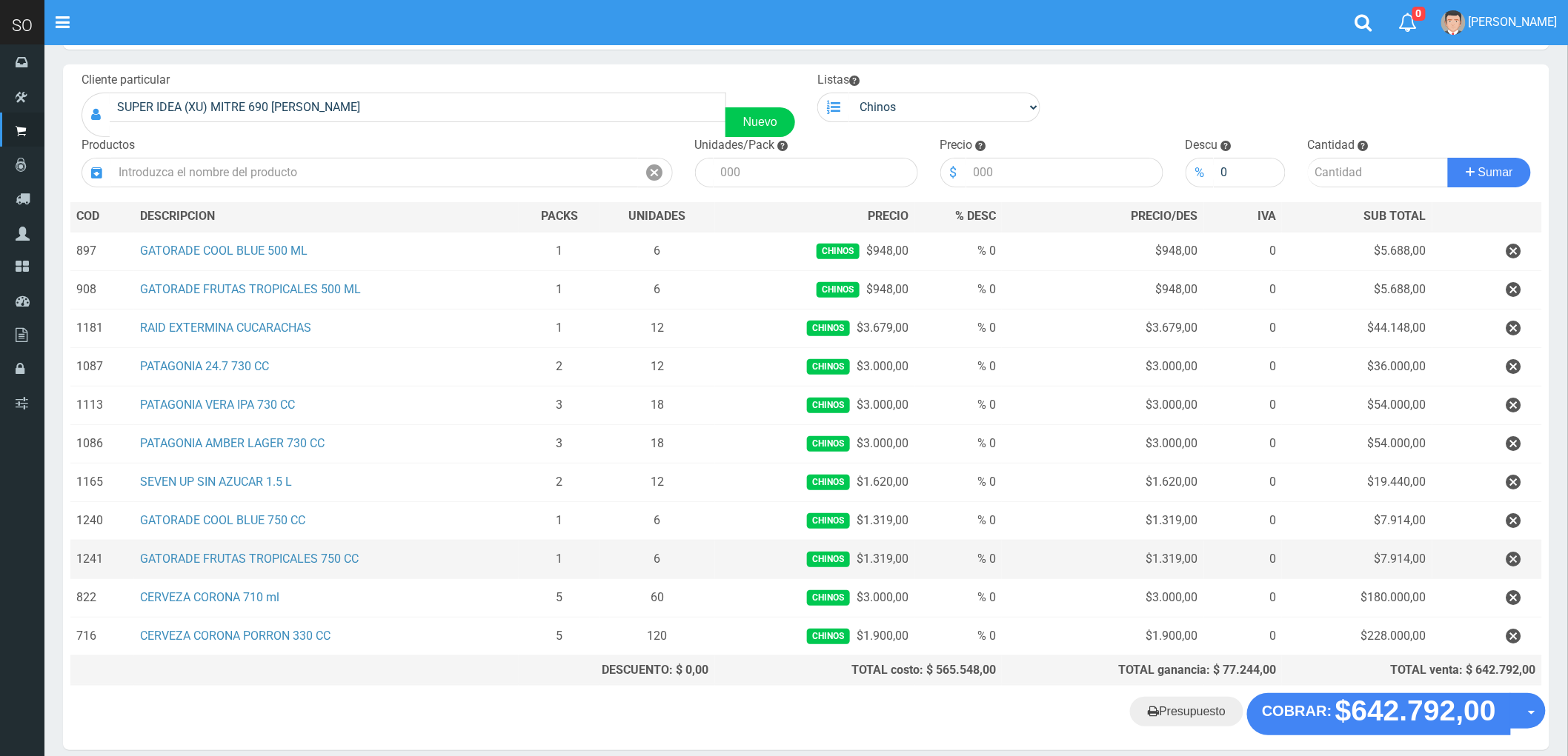
scroll to position [139, 0]
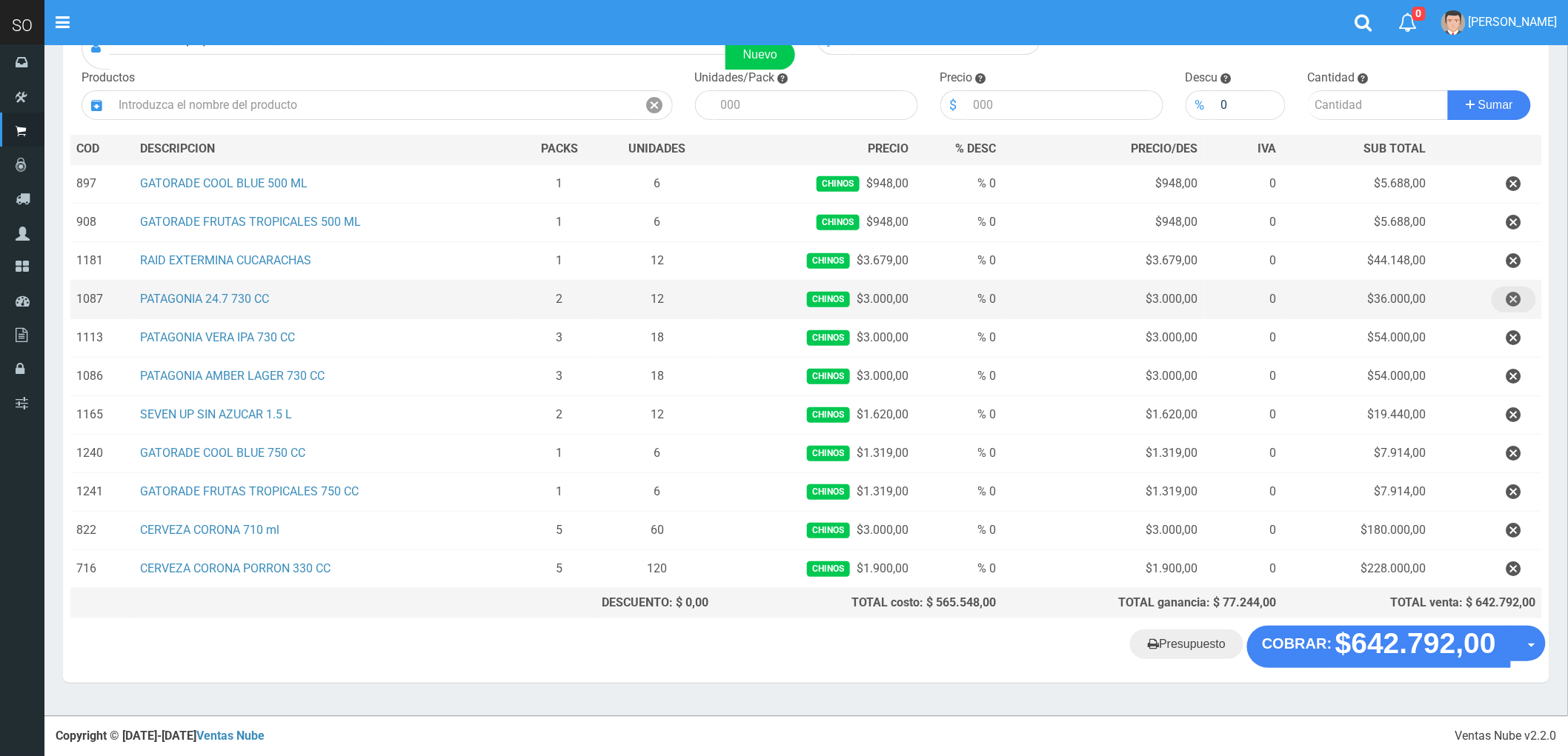
click at [1513, 296] on icon "button" at bounding box center [1514, 300] width 15 height 26
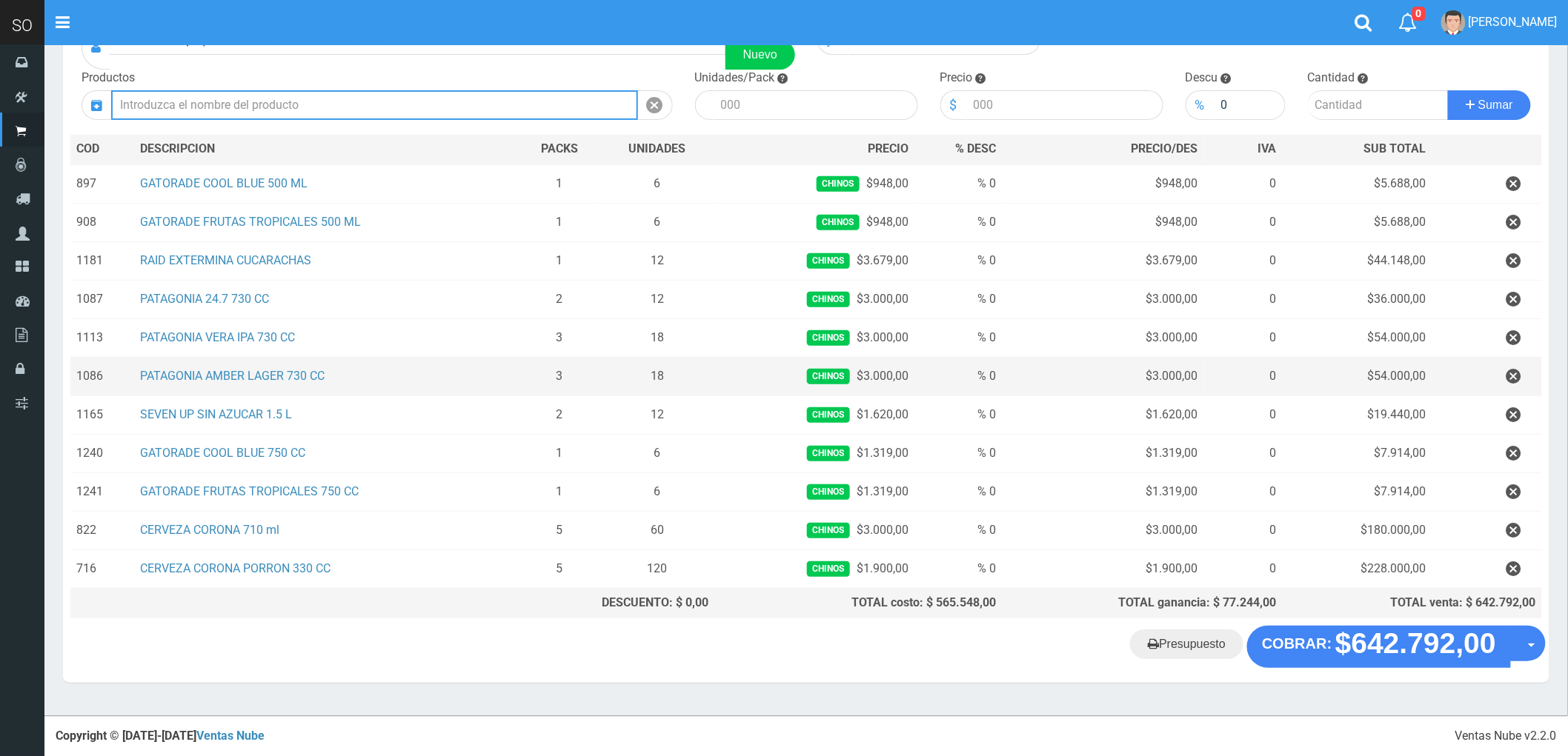
scroll to position [100, 0]
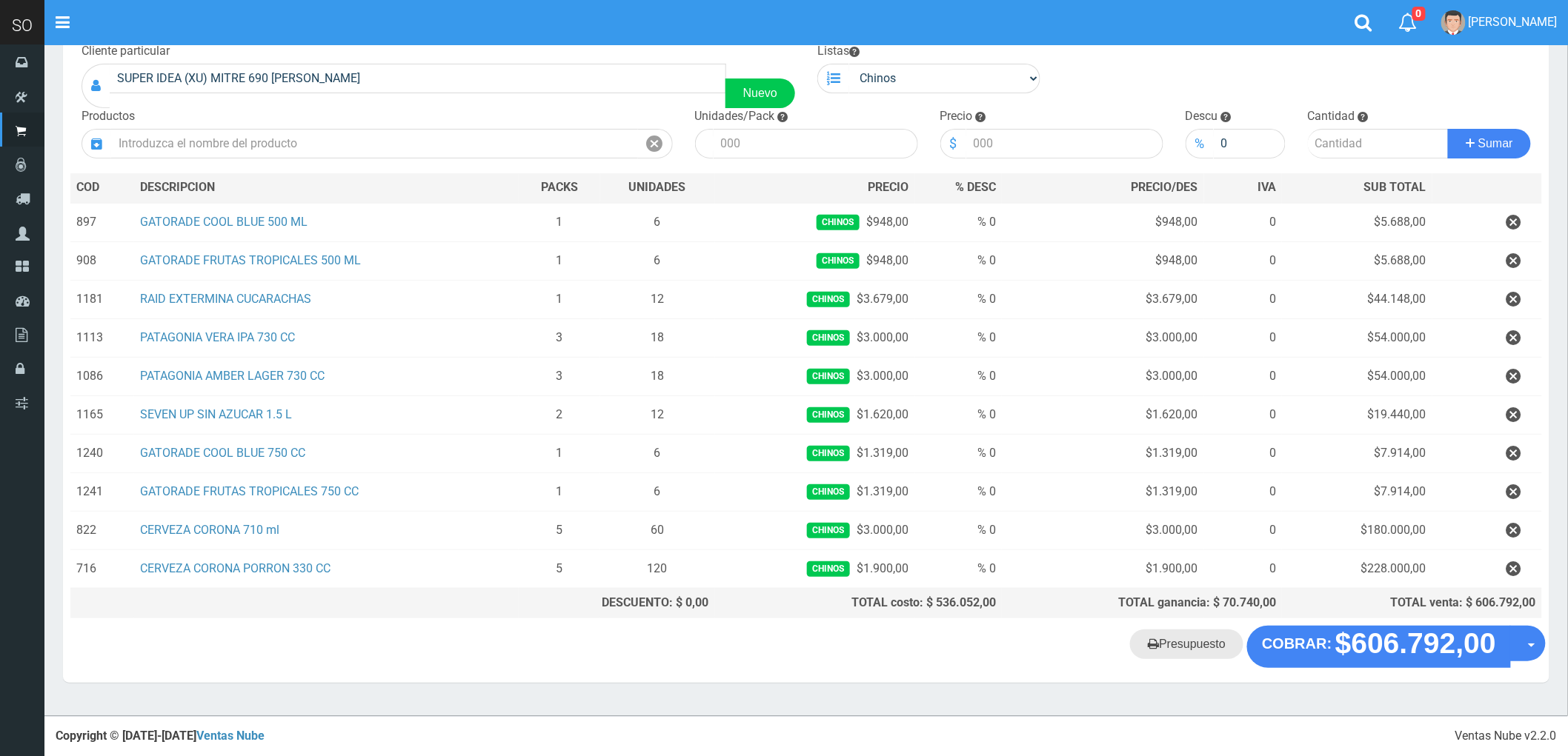
click at [1204, 653] on link "Presupuesto" at bounding box center [1186, 645] width 113 height 30
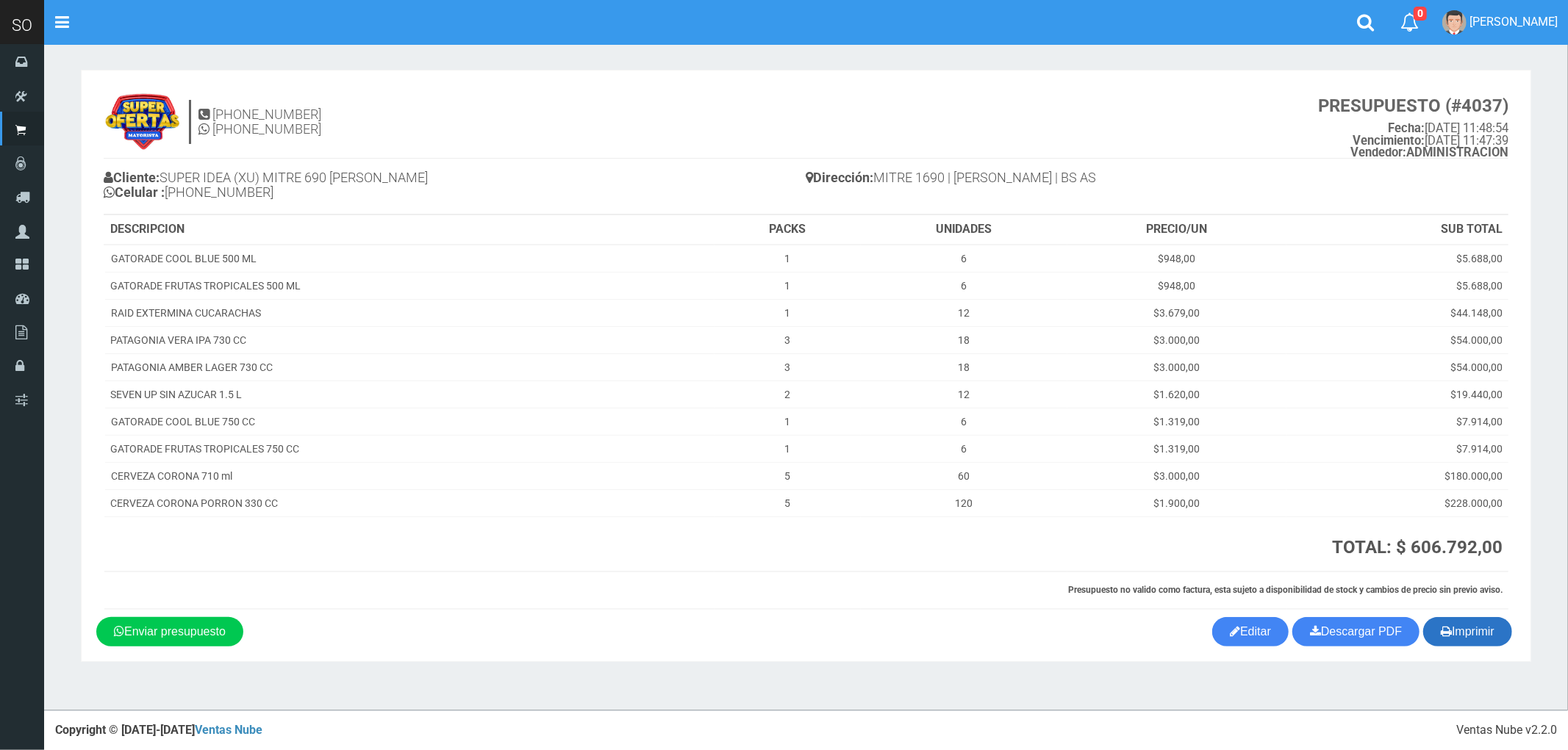
click at [1478, 635] on button "Imprimir" at bounding box center [1468, 632] width 89 height 30
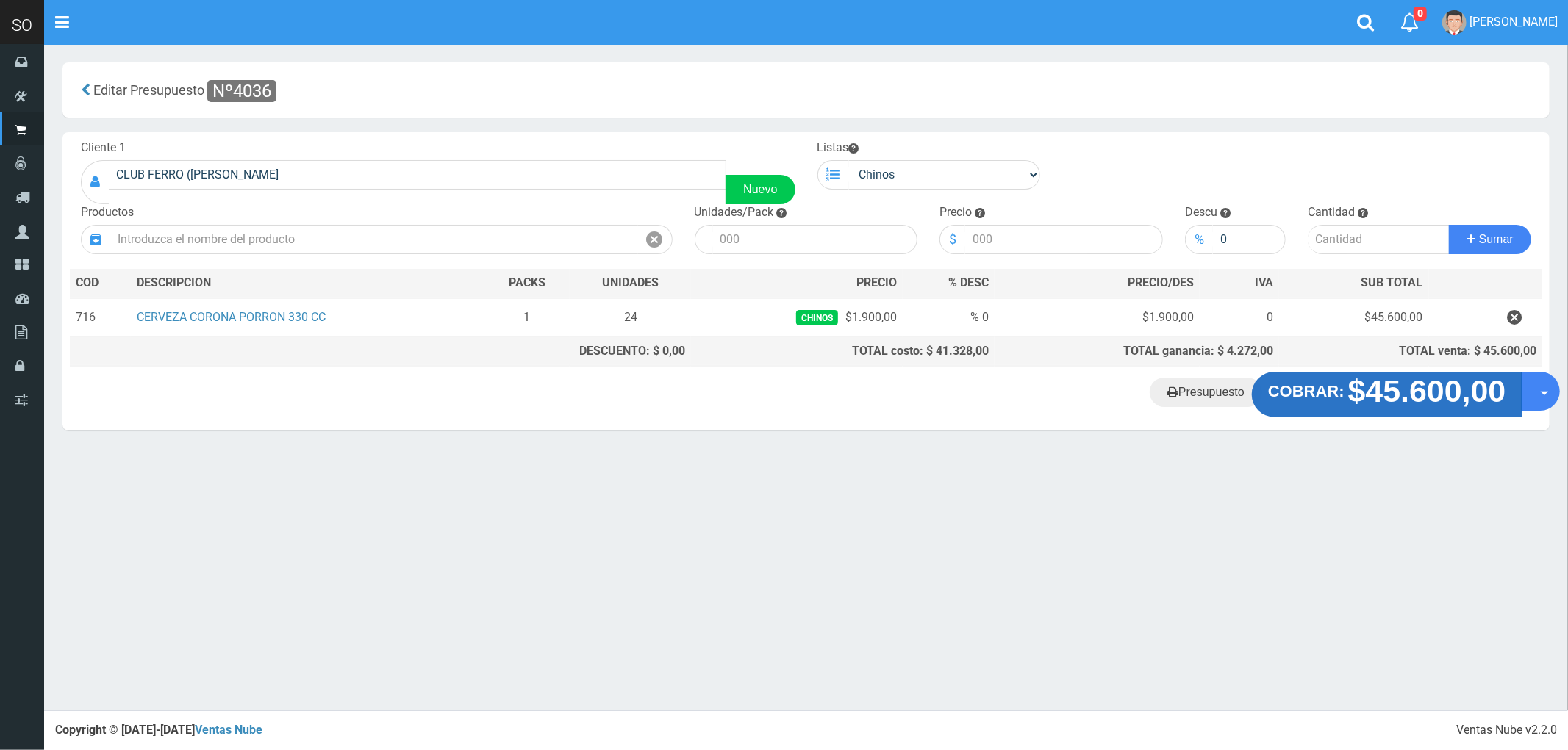
click at [1404, 391] on strong "$45.600,00" at bounding box center [1427, 391] width 158 height 35
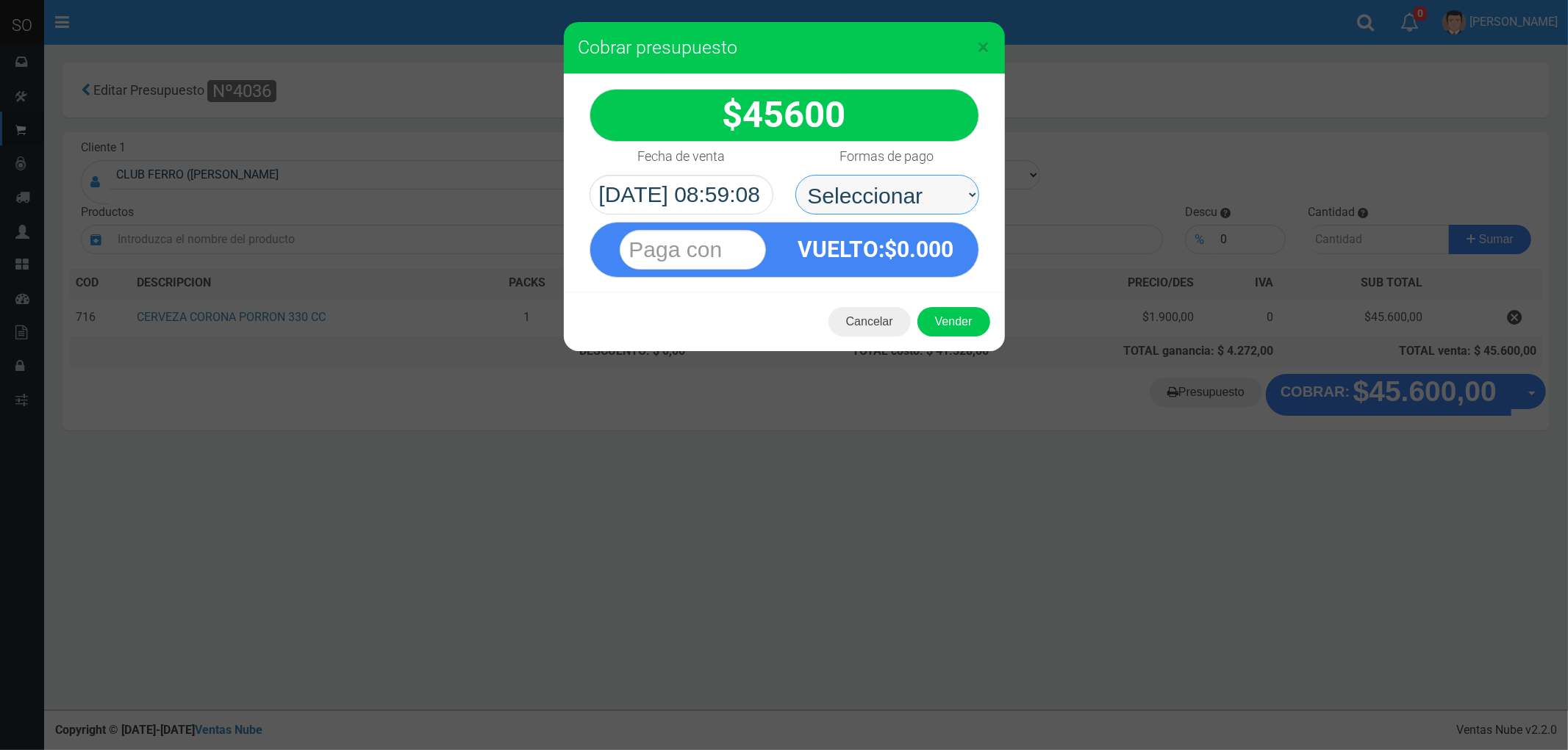
click at [846, 189] on select "Seleccionar Efectivo Tarjeta de Crédito Depósito Débito" at bounding box center [887, 195] width 184 height 40
select select "Efectivo"
click at [795, 175] on select "Seleccionar Efectivo Tarjeta de Crédito Depósito Débito" at bounding box center [887, 195] width 184 height 40
click at [967, 319] on button "Vender" at bounding box center [954, 322] width 73 height 30
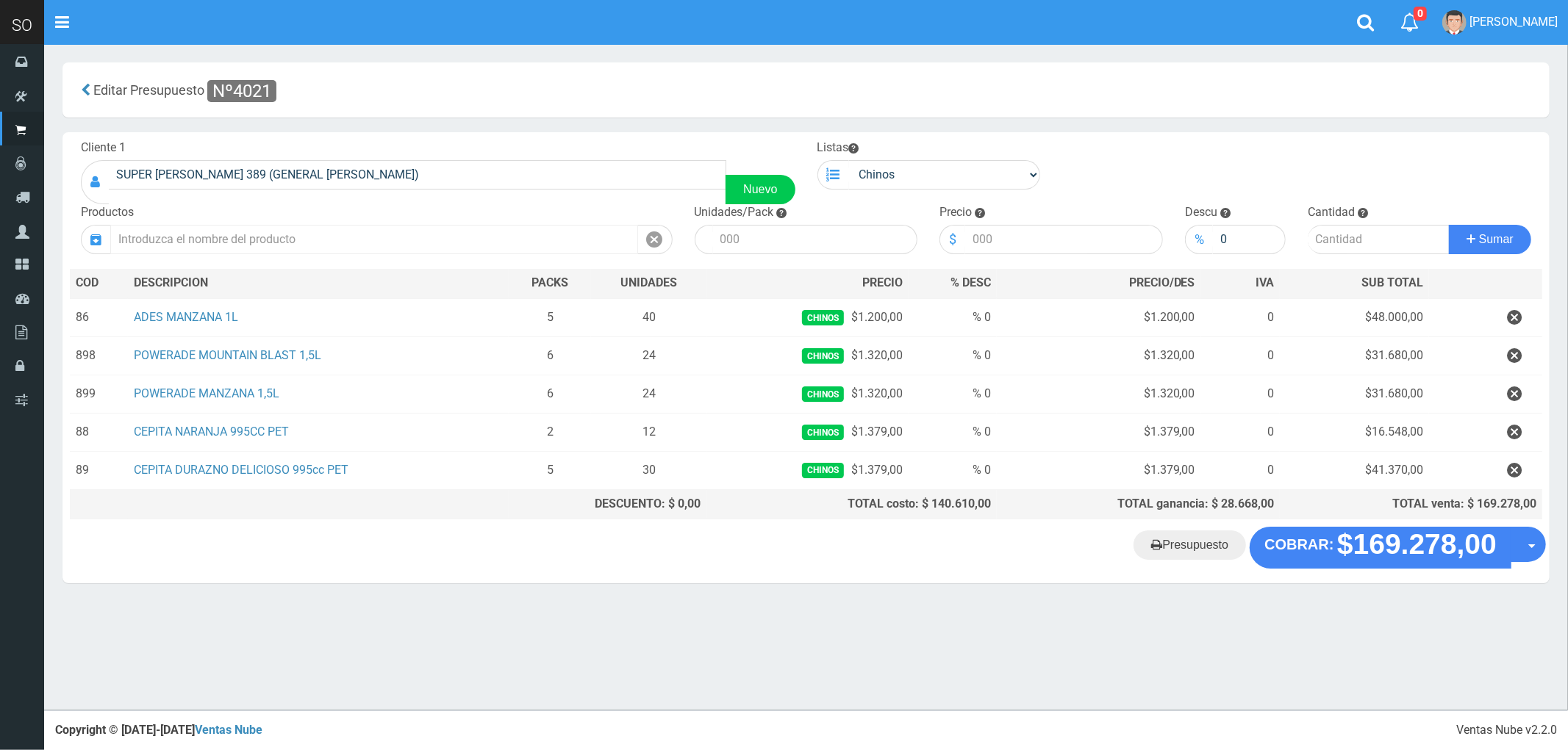
click at [212, 237] on input "text" at bounding box center [374, 240] width 528 height 30
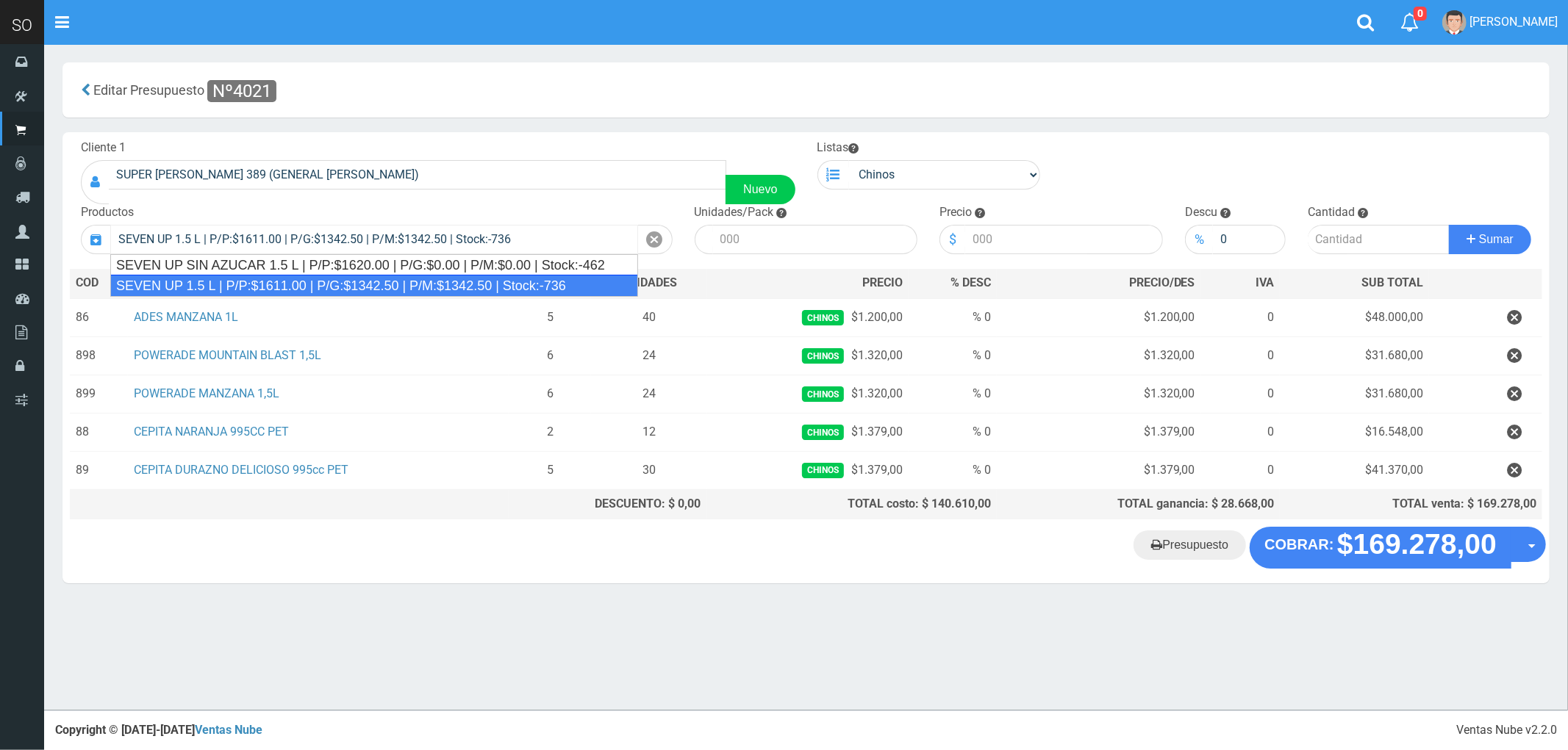
type input "SEVEN UP 1.5 L | P/P:$1611.00 | P/G:$1342.50 | P/M:$1342.50 | Stock:-736"
type input "6"
type input "1611.00"
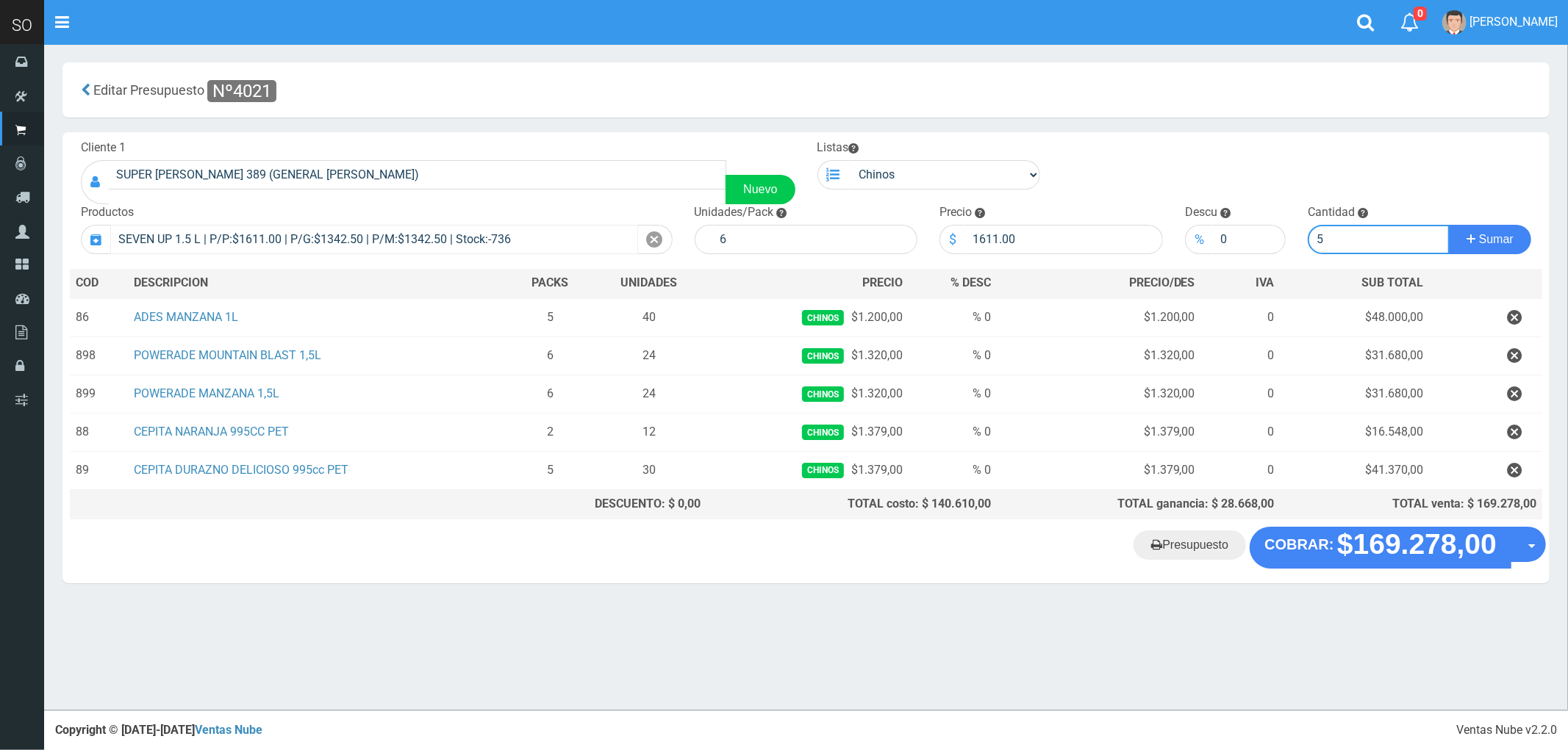
type input "5"
click at [1449, 225] on button "Sumar" at bounding box center [1490, 240] width 82 height 30
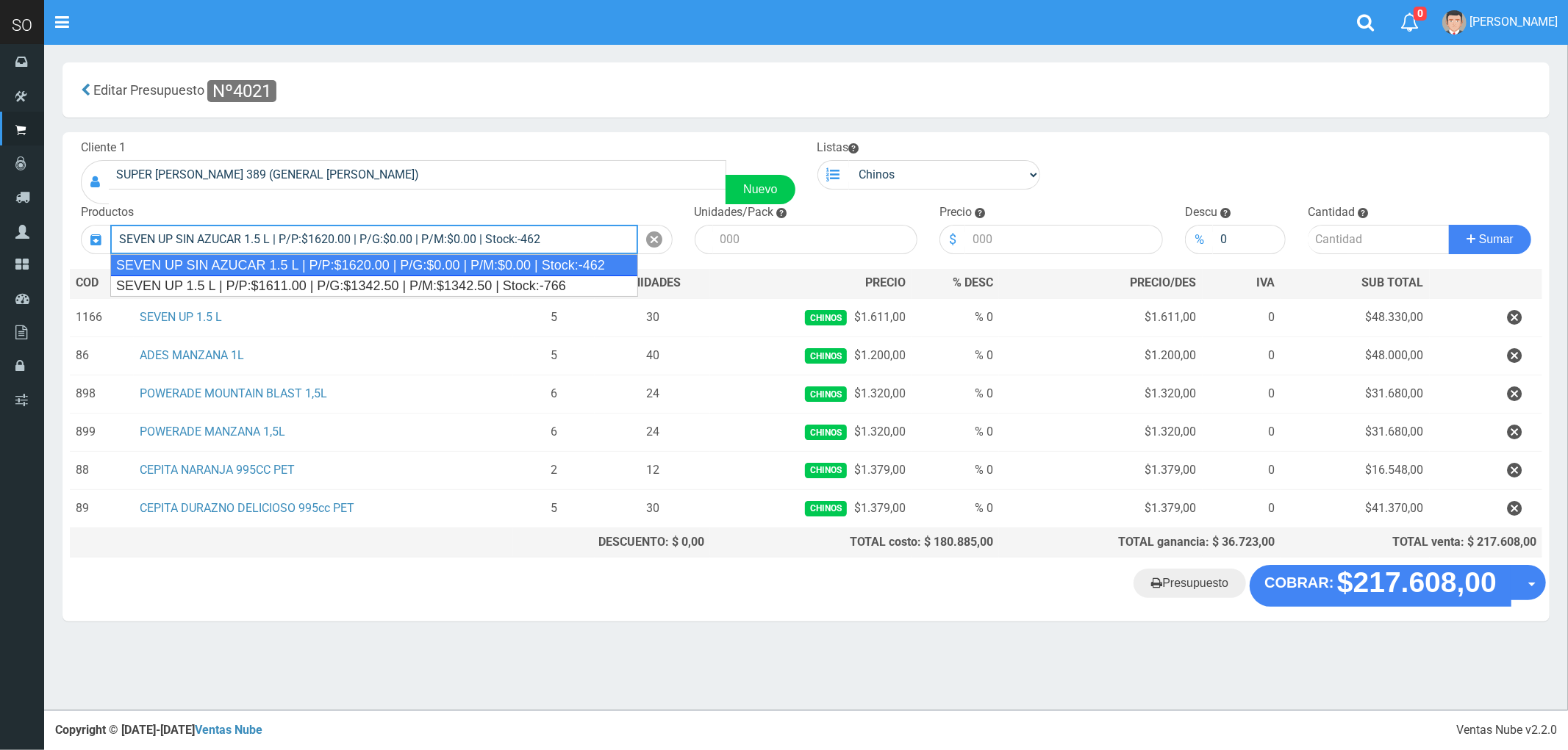
type input "SEVEN UP SIN AZUCAR 1.5 L | P/P:$1620.00 | P/G:$0.00 | P/M:$0.00 | Stock:-462"
type input "6"
type input "1620.00"
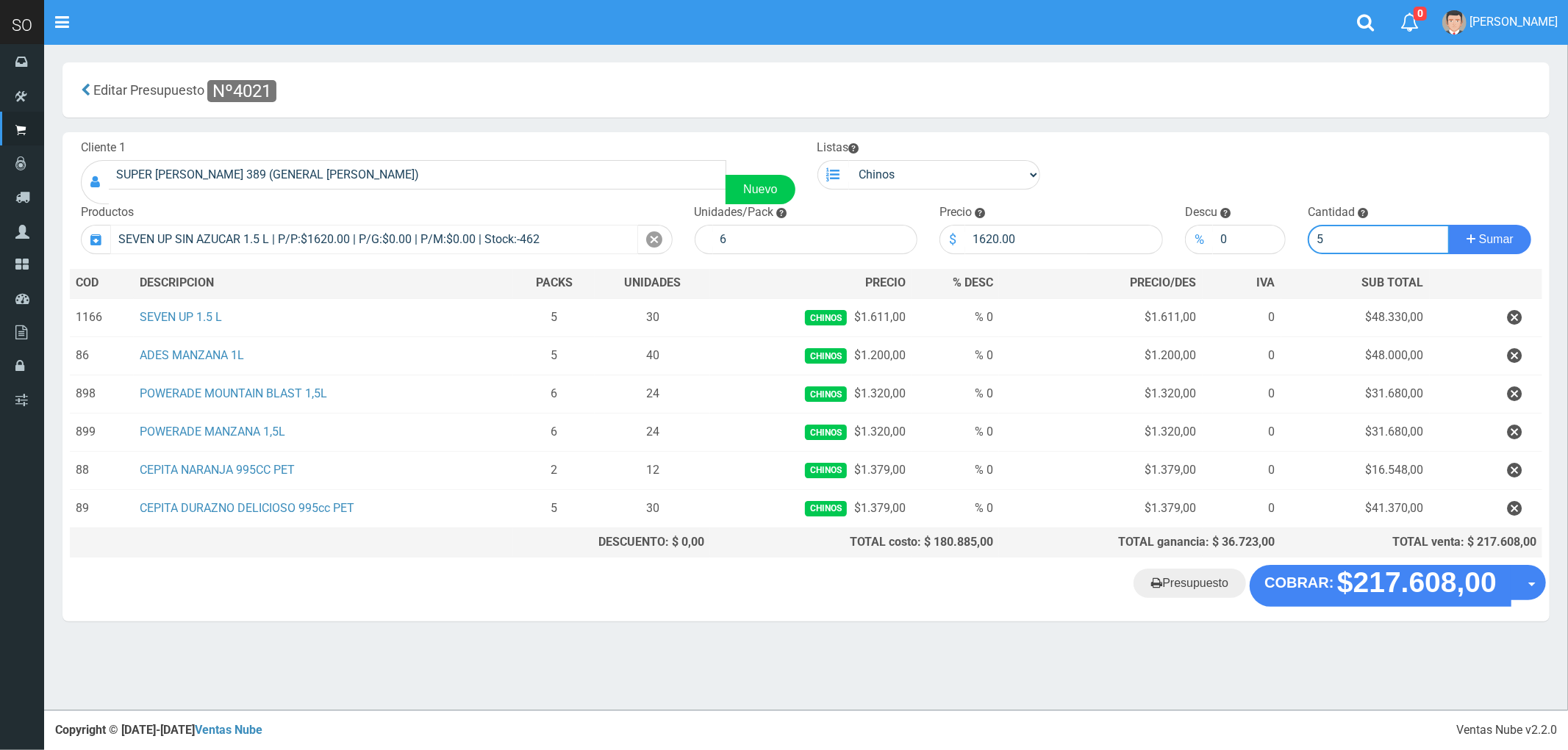
type input "5"
click at [1449, 225] on button "Sumar" at bounding box center [1490, 240] width 82 height 30
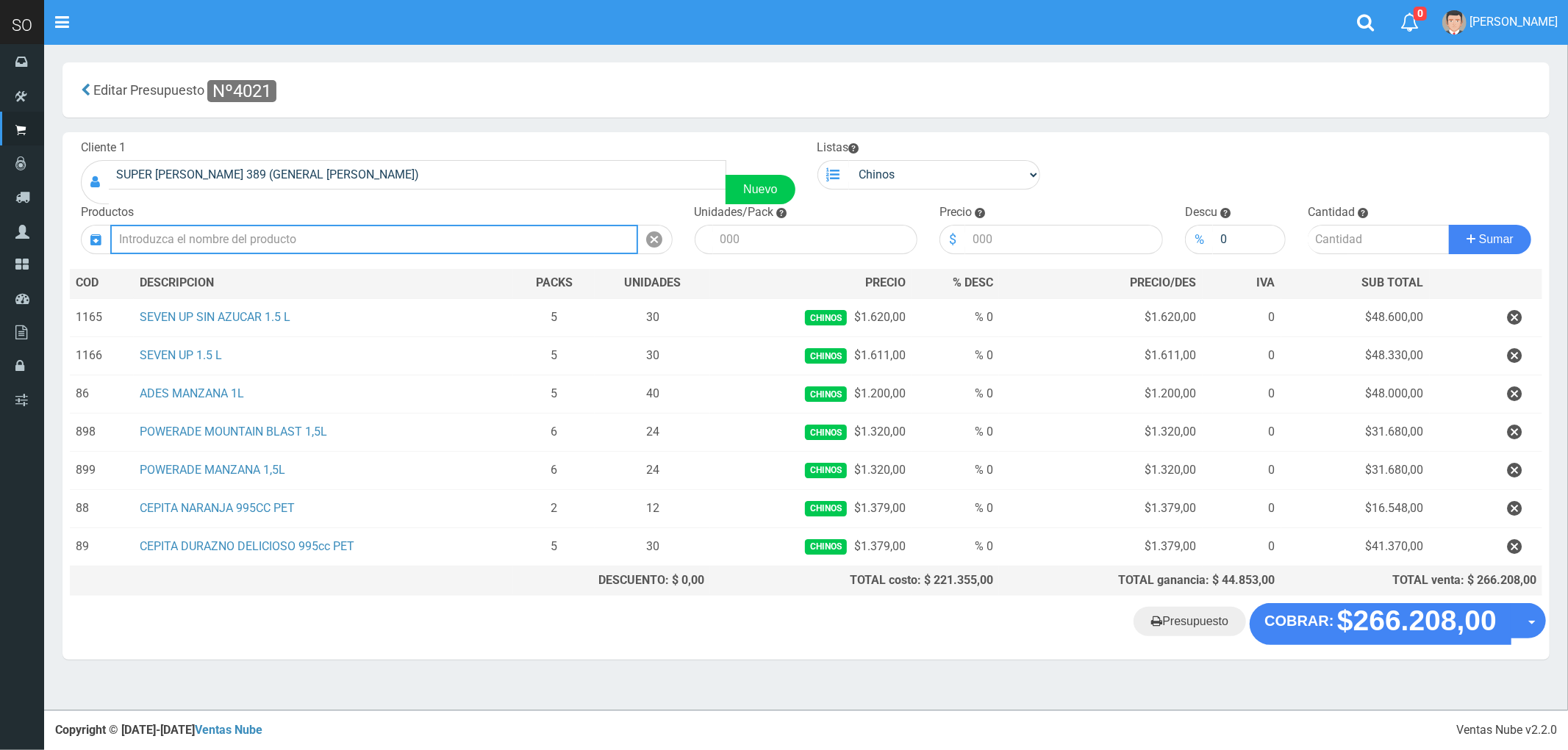
click at [294, 244] on input "text" at bounding box center [374, 240] width 528 height 30
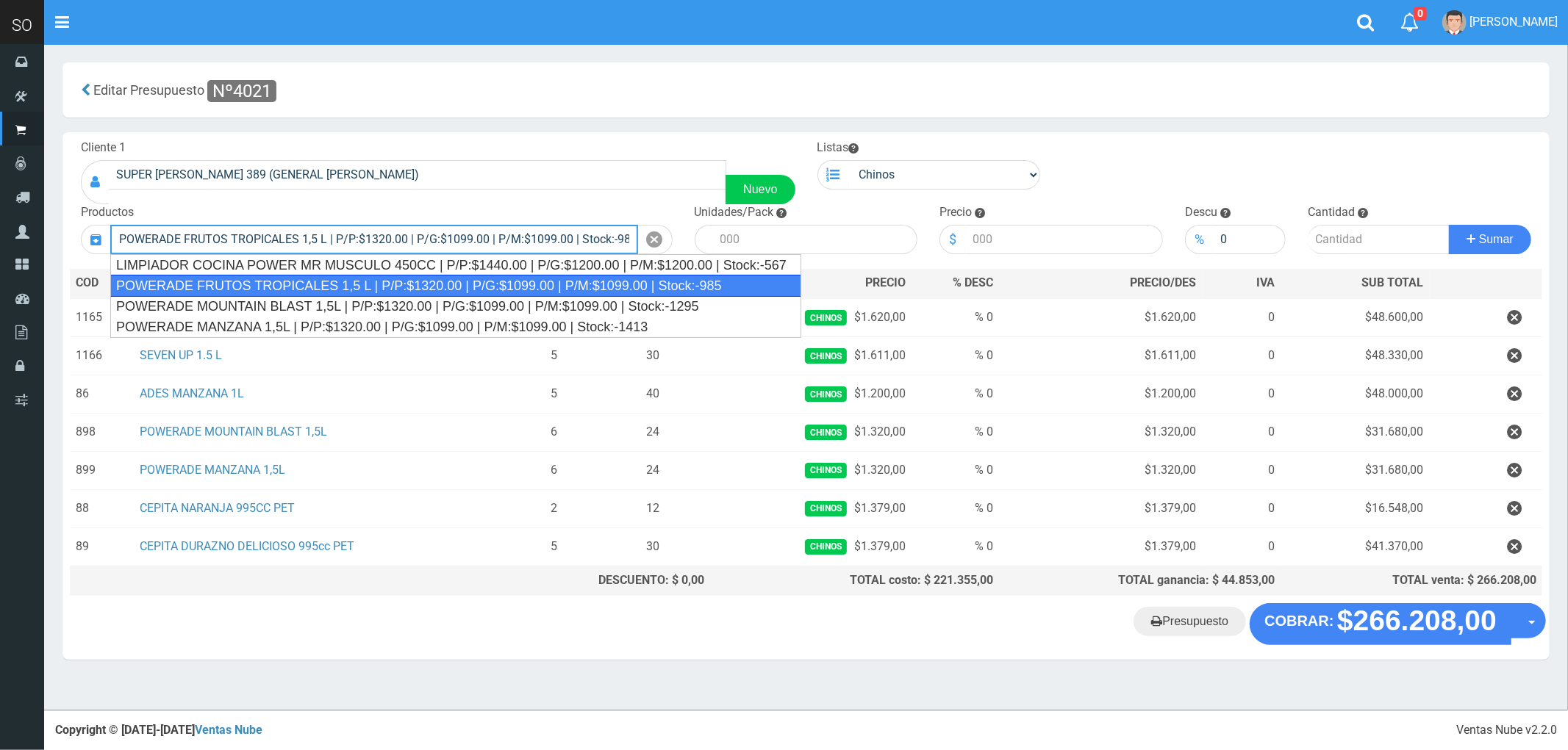
type input "POWERADE FRUTOS TROPICALES 1,5 L | P/P:$1320.00 | P/G:$1099.00 | P/M:$1099.00 |…"
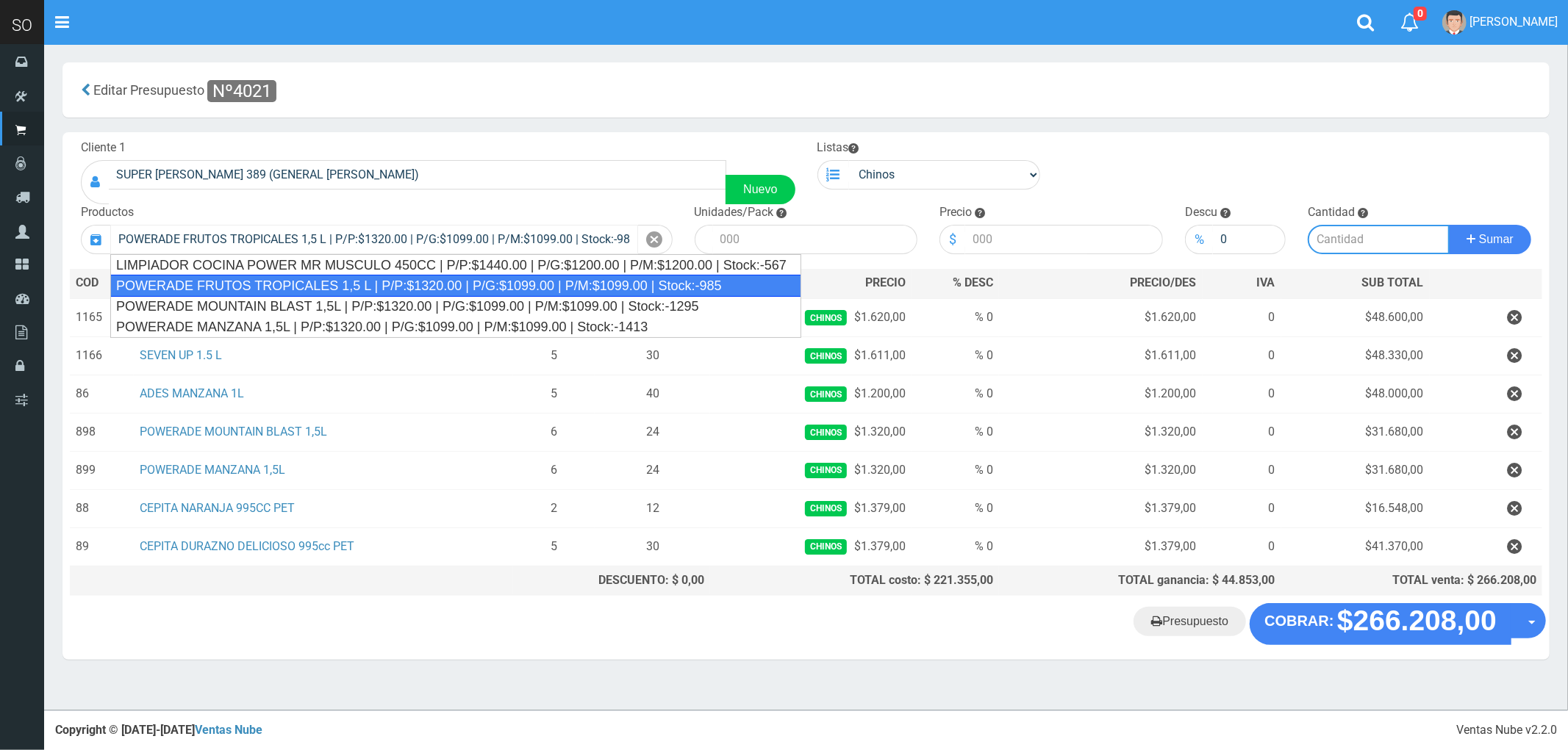
type input "4"
type input "1320.00"
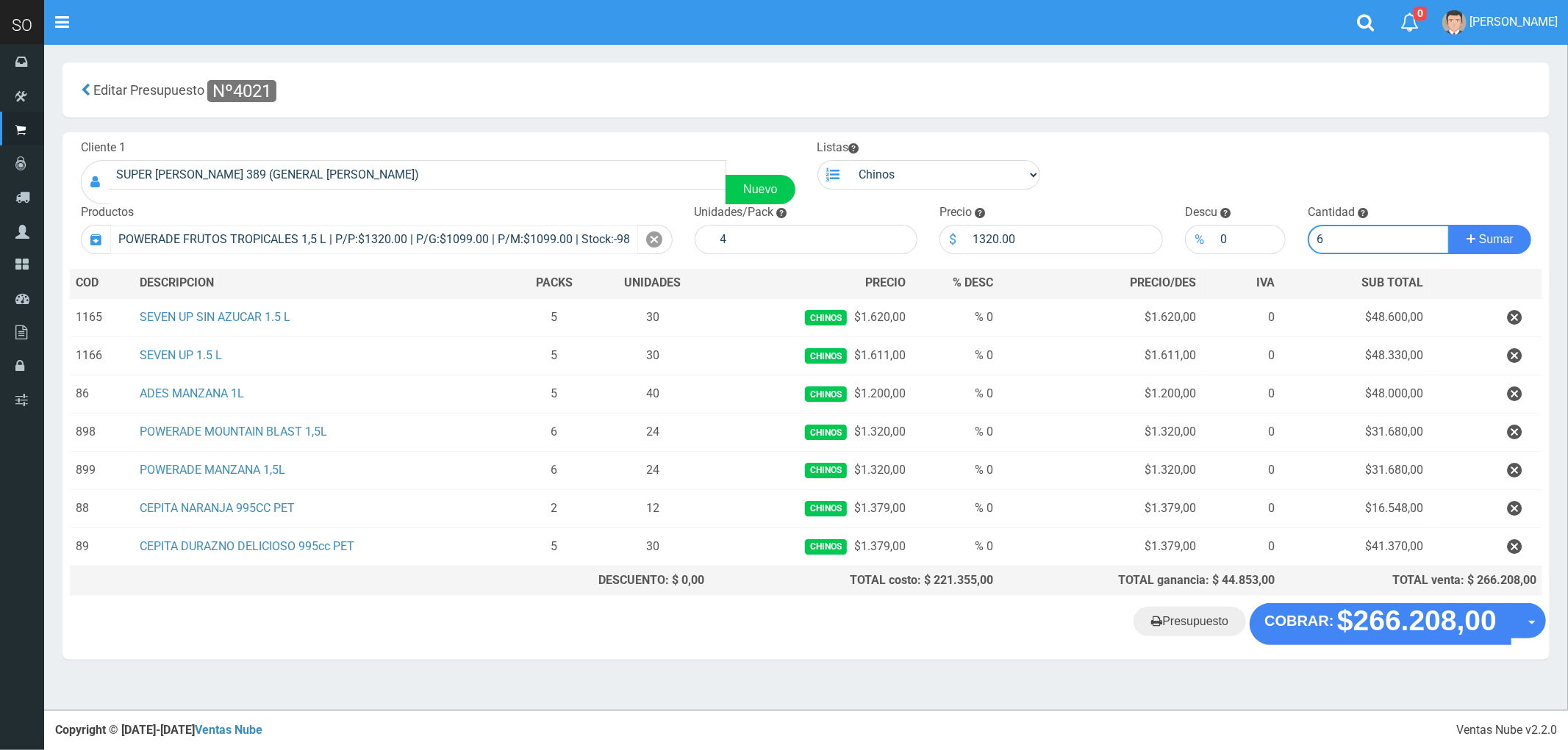
type input "6"
click at [1449, 225] on button "Sumar" at bounding box center [1490, 240] width 82 height 30
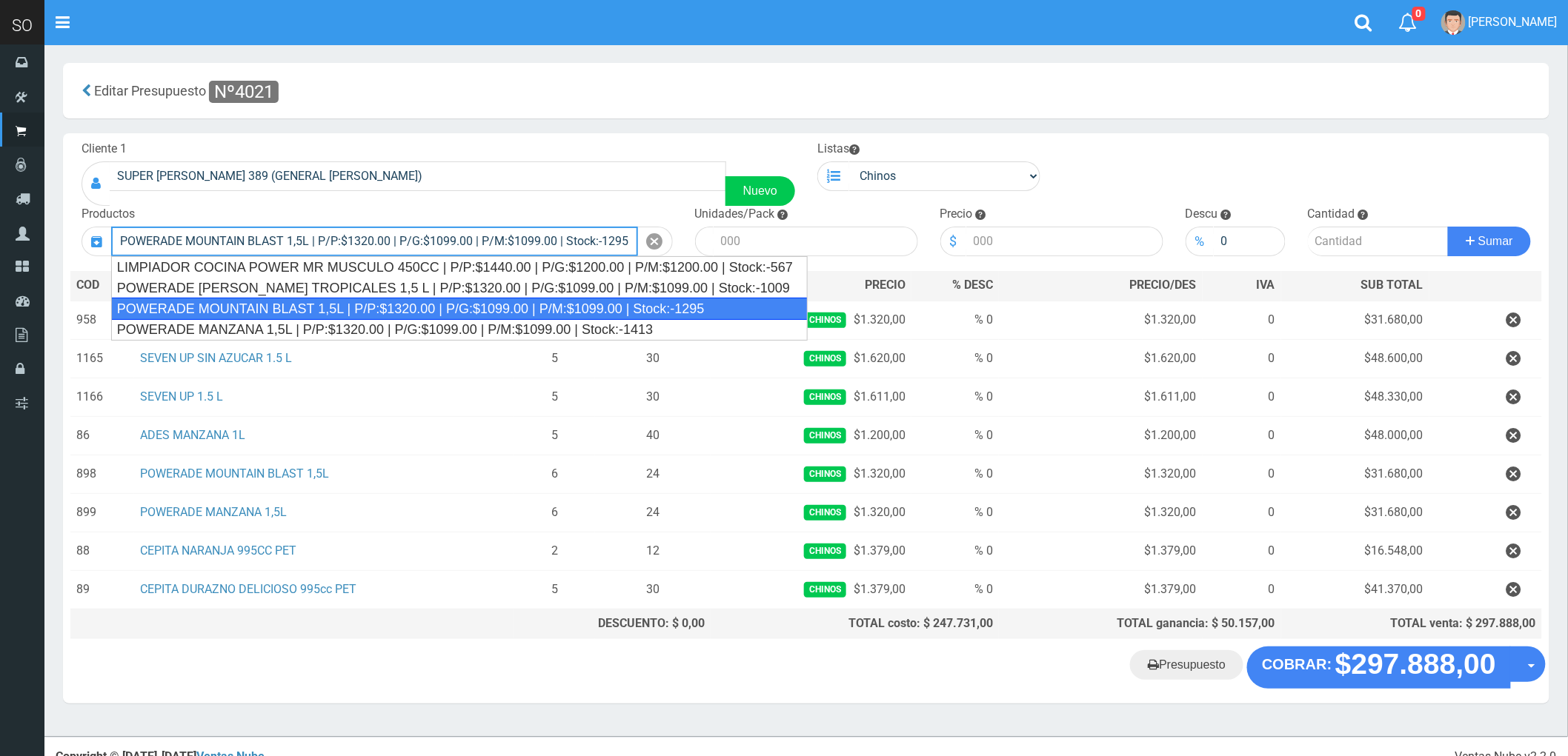
type input "POWERADE MOUNTAIN BLAST 1,5L | P/P:$1320.00 | P/G:$1099.00 | P/M:$1099.00 | Sto…"
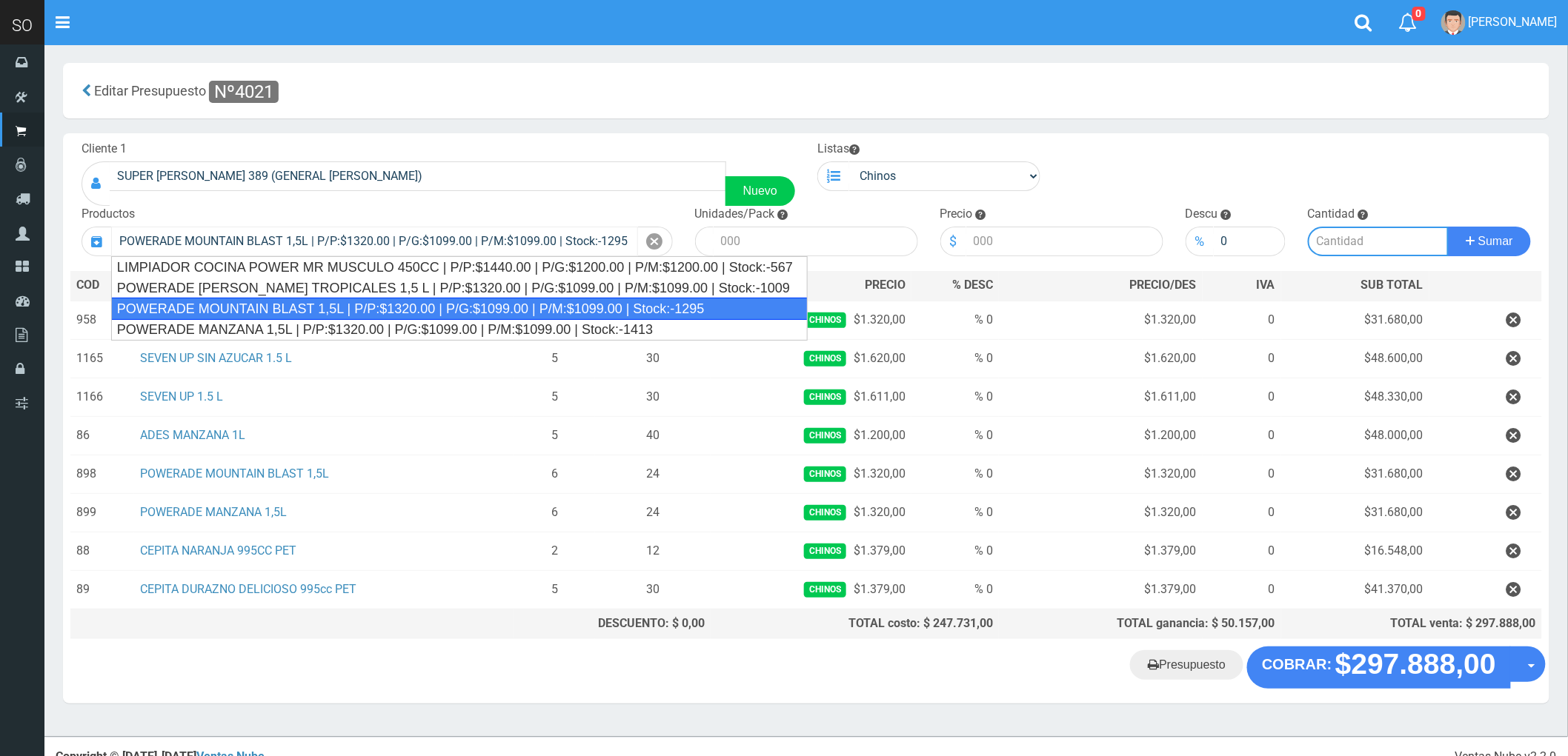
type input "4"
type input "1320.00"
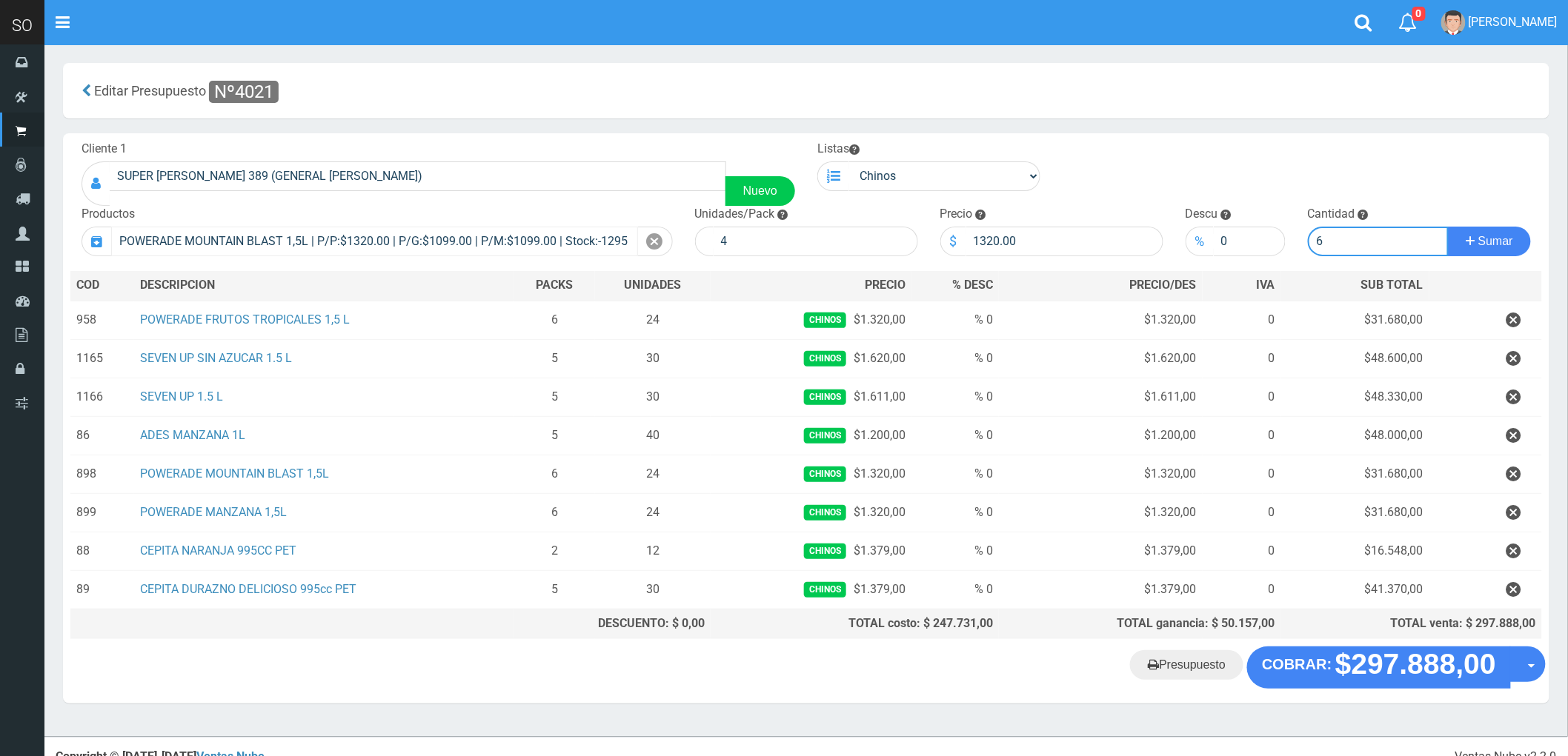
type input "6"
click at [1448, 227] on button "Sumar" at bounding box center [1489, 242] width 83 height 30
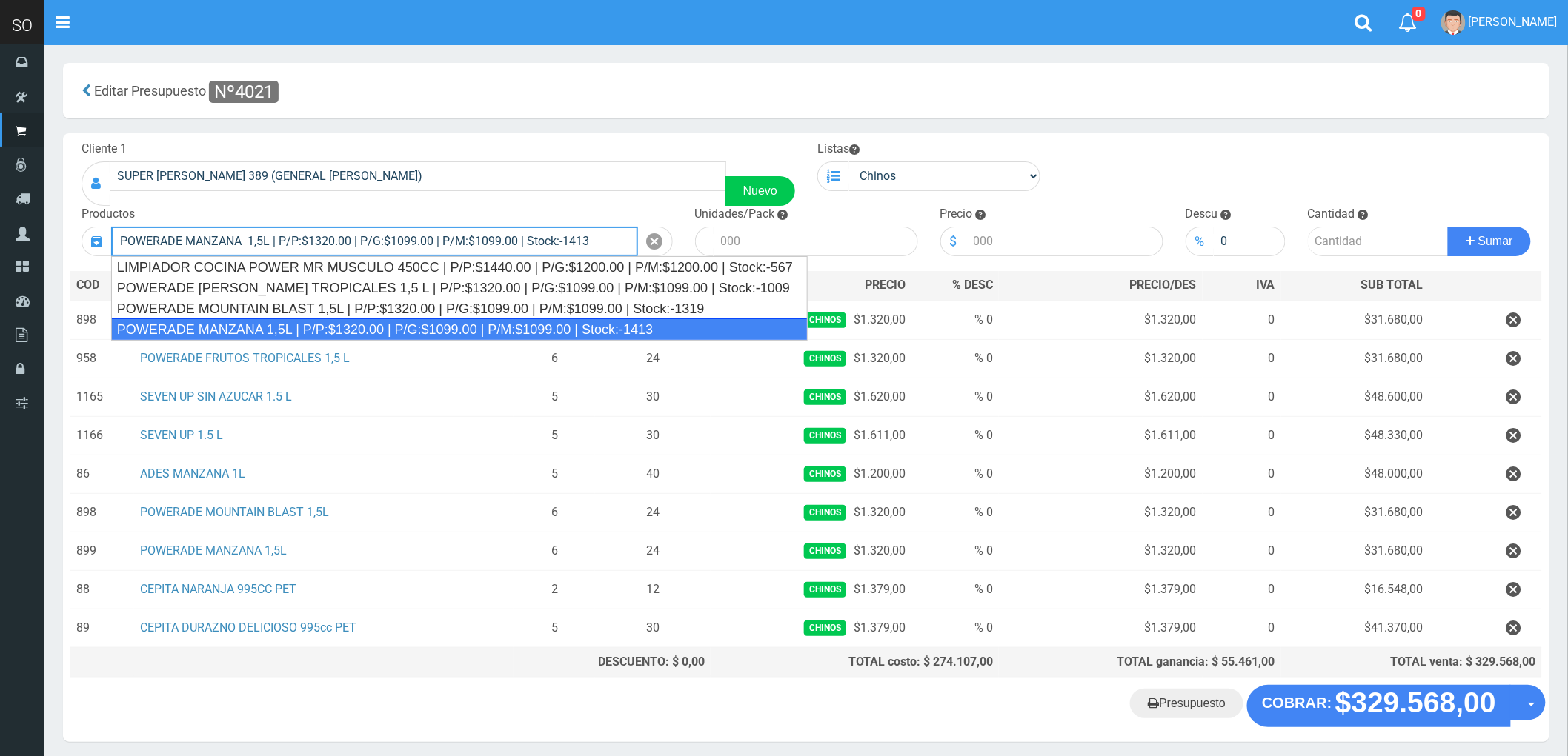
type input "POWERADE MANZANA 1,5L | P/P:$1320.00 | P/G:$1099.00 | P/M:$1099.00 | Stock:-1413"
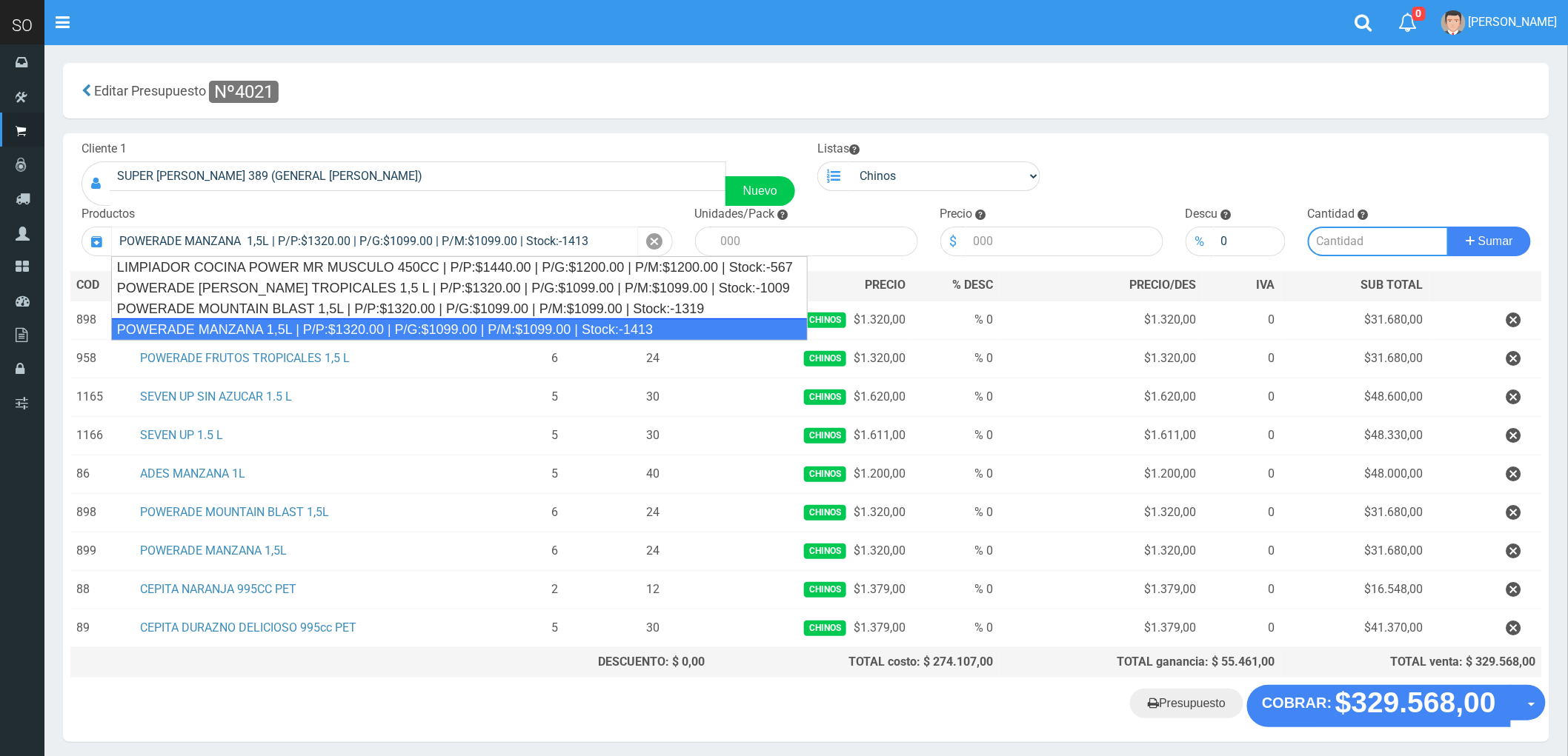
type input "4"
type input "1320.00"
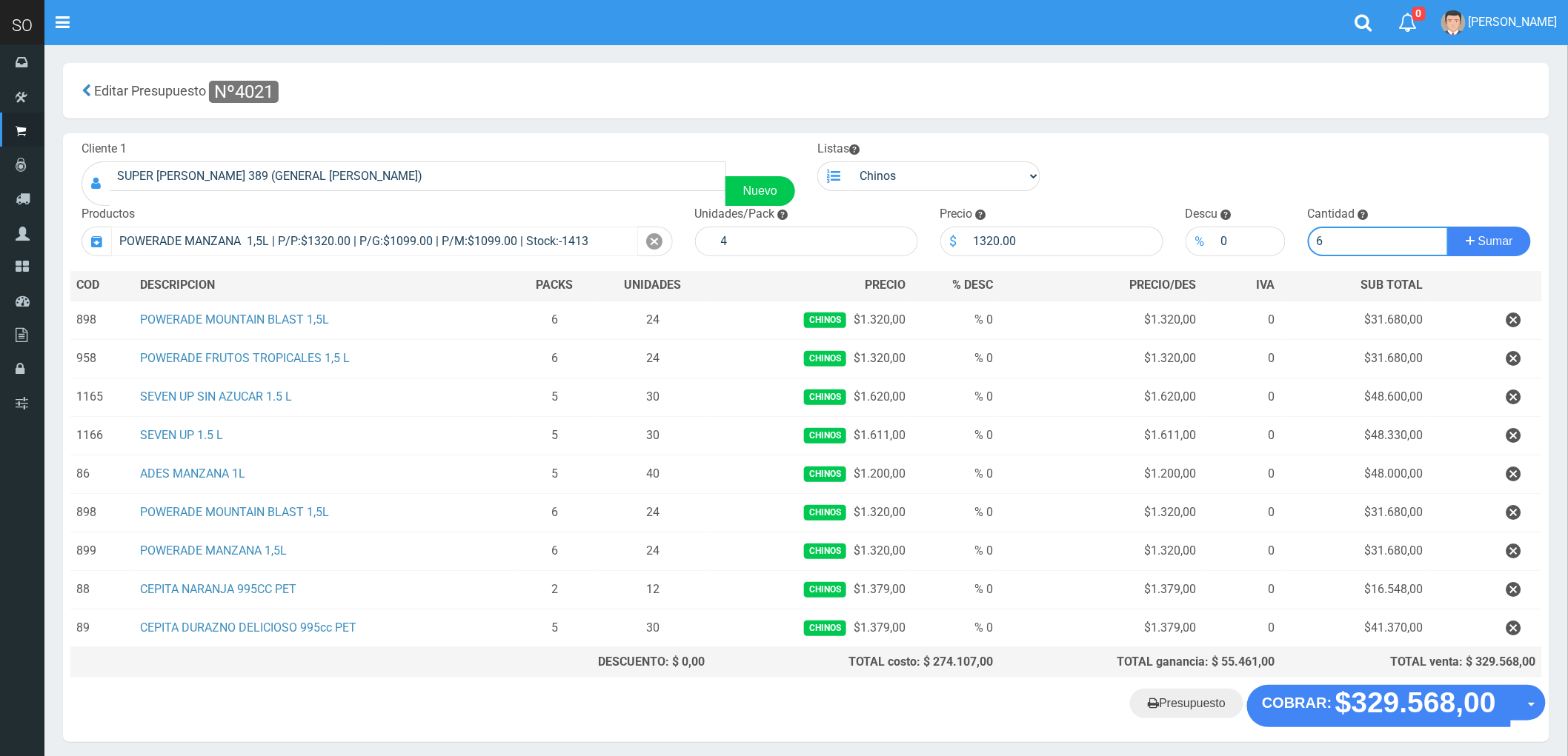
type input "6"
click at [1448, 227] on button "Sumar" at bounding box center [1489, 242] width 83 height 30
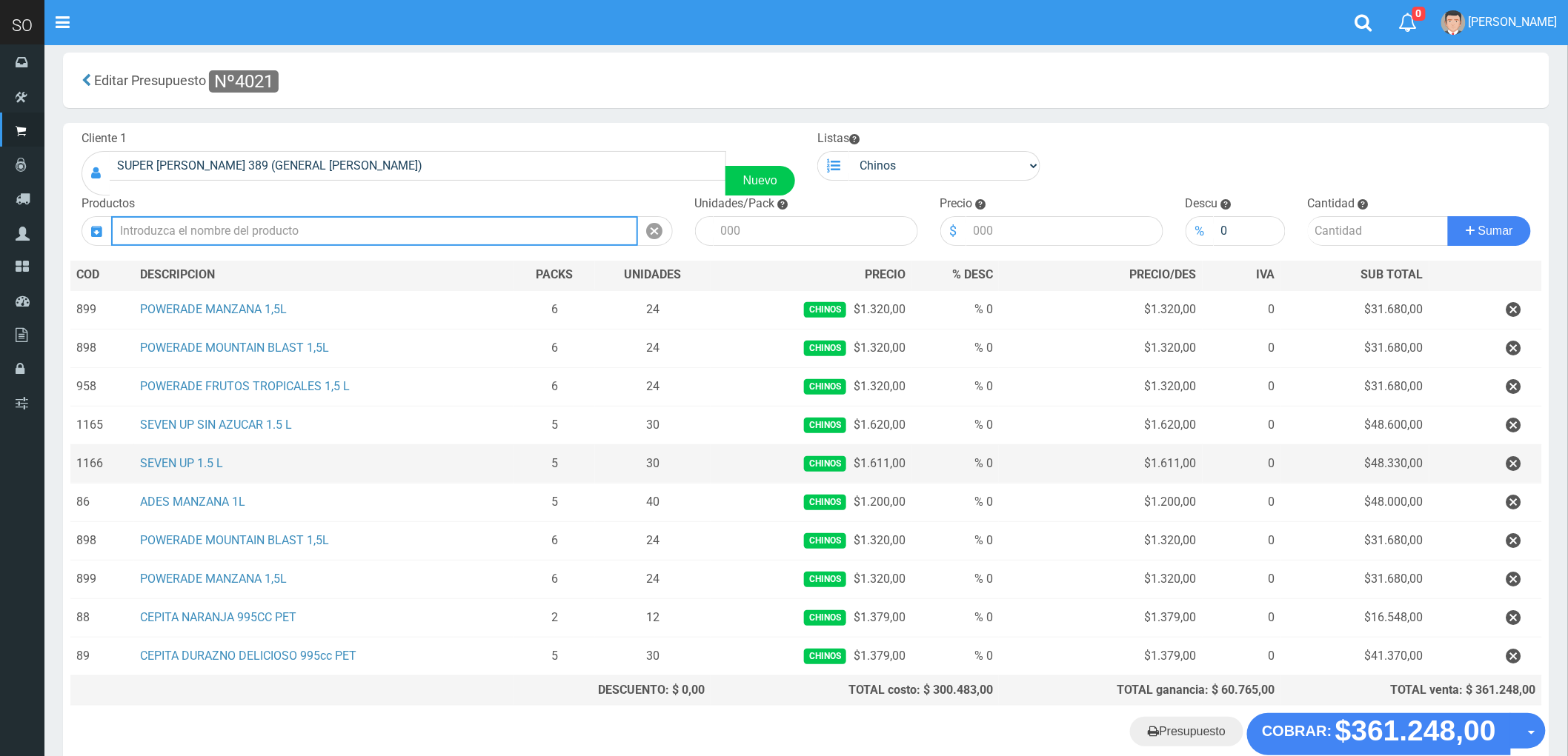
scroll to position [100, 0]
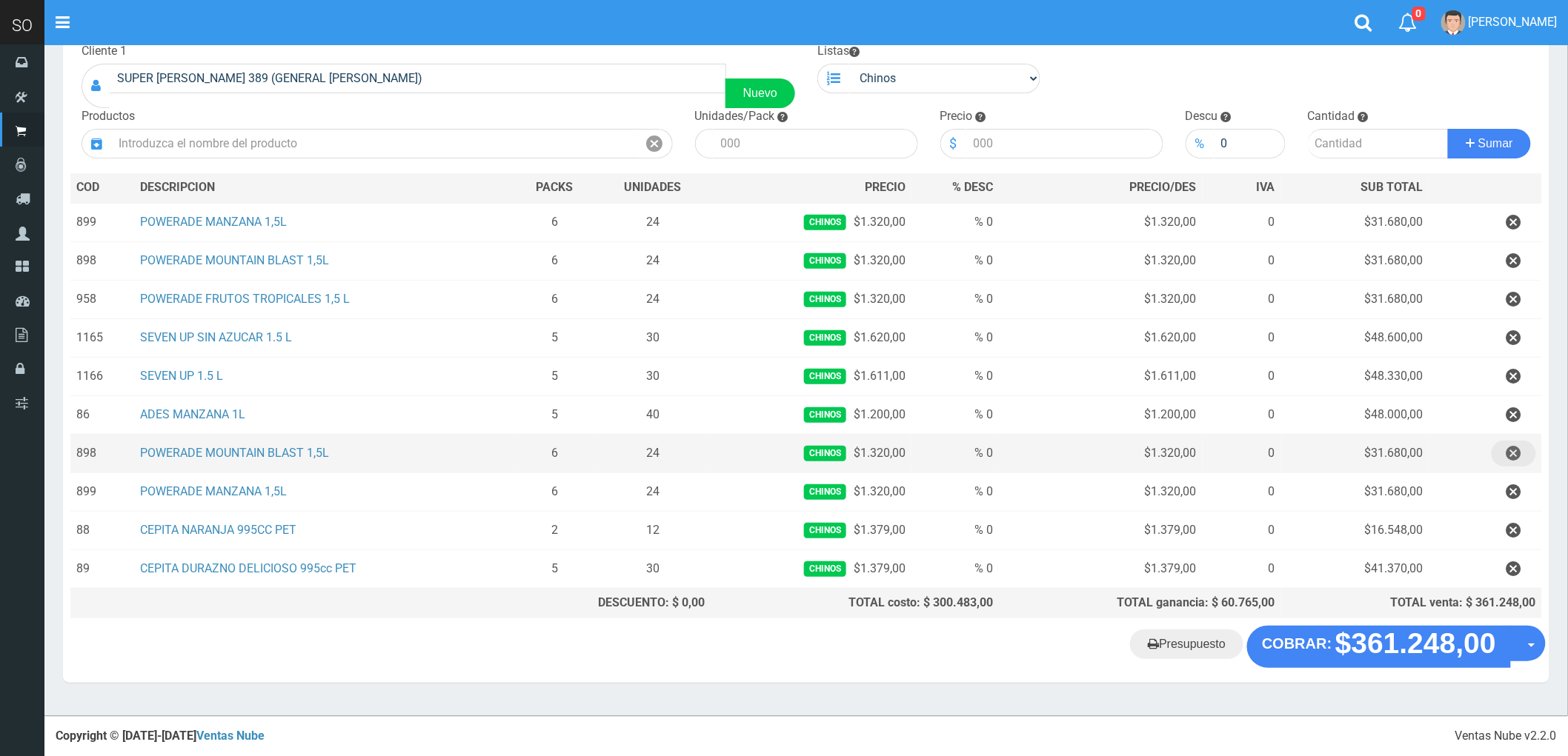
click at [1510, 449] on icon "button" at bounding box center [1514, 453] width 15 height 26
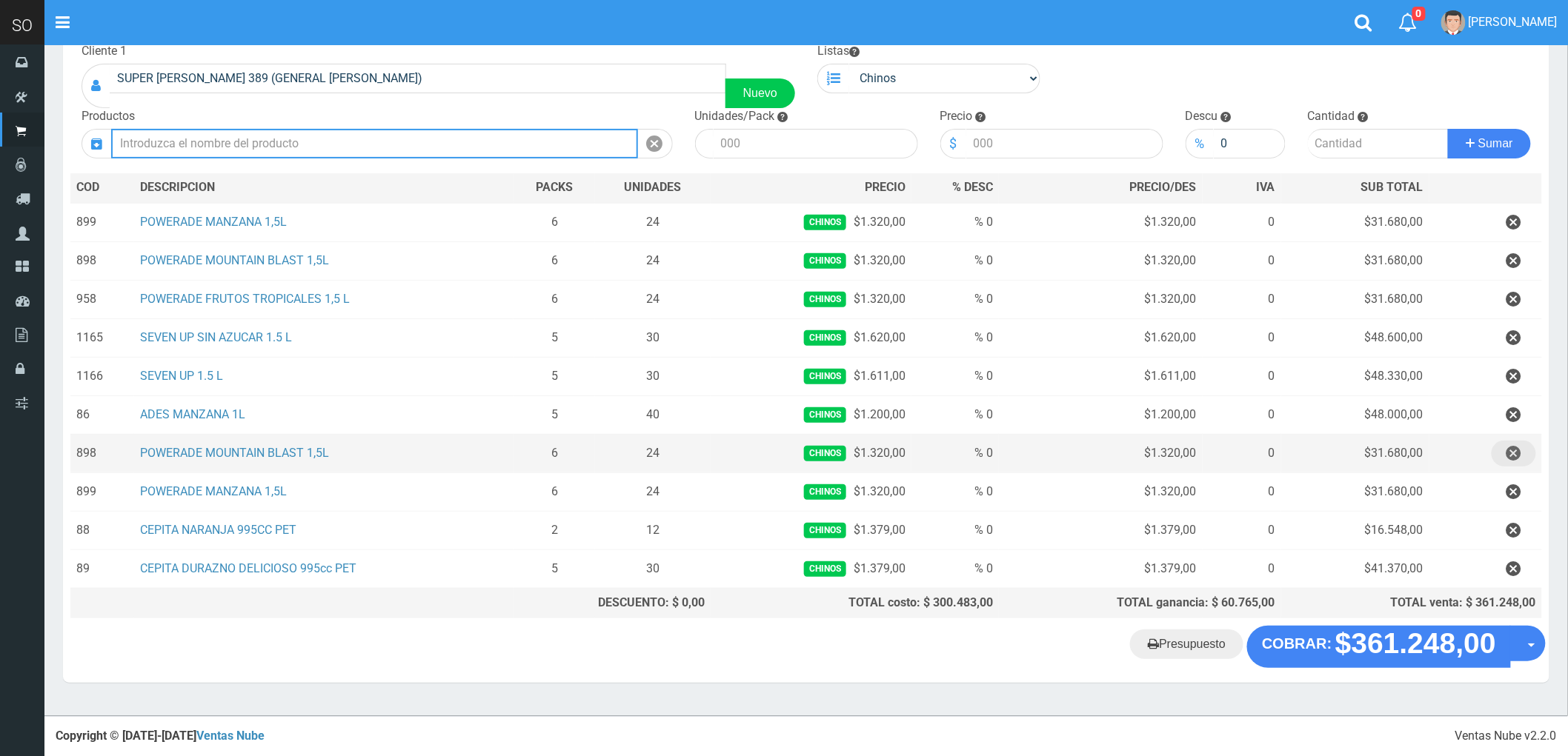
scroll to position [61, 0]
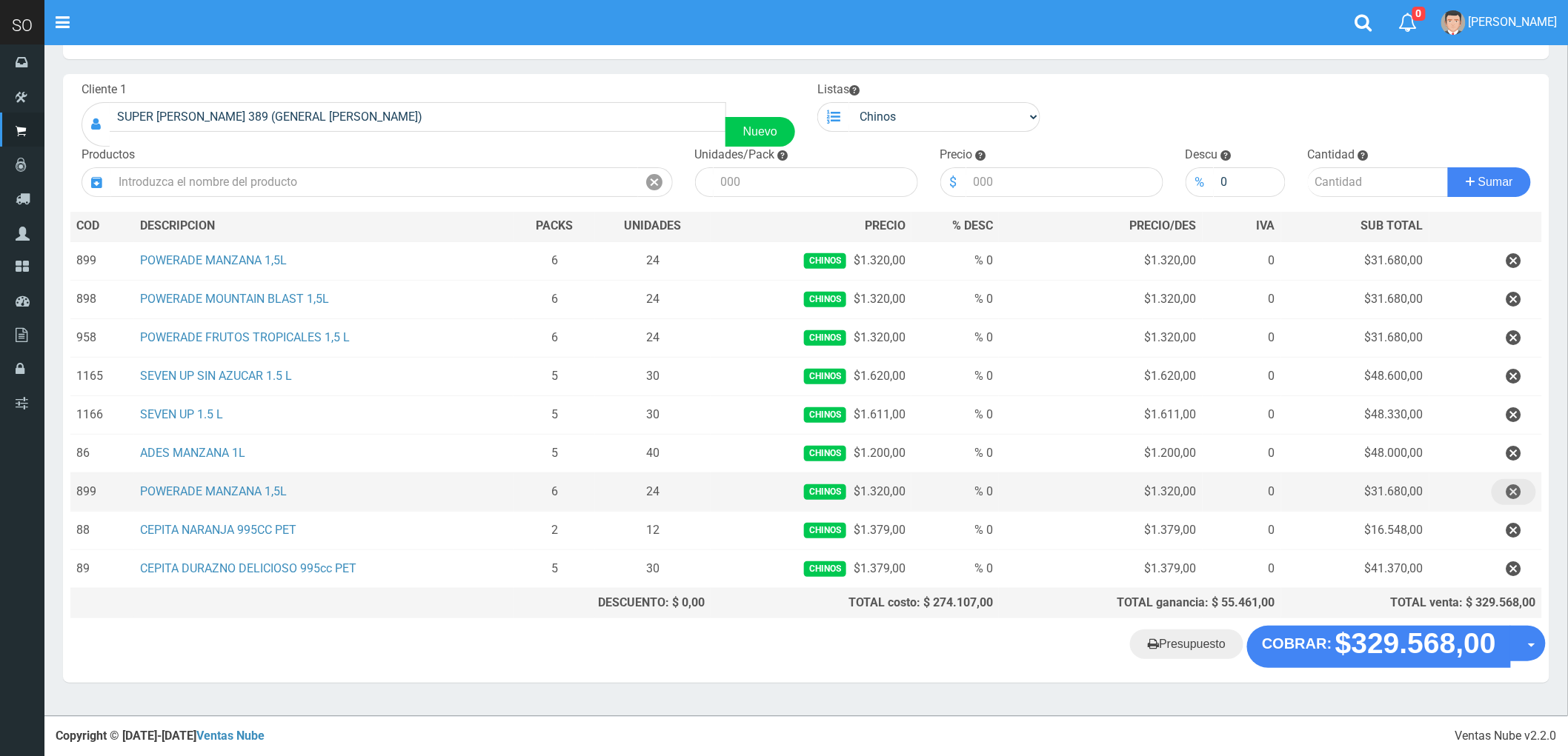
click at [1513, 488] on icon "button" at bounding box center [1514, 492] width 15 height 26
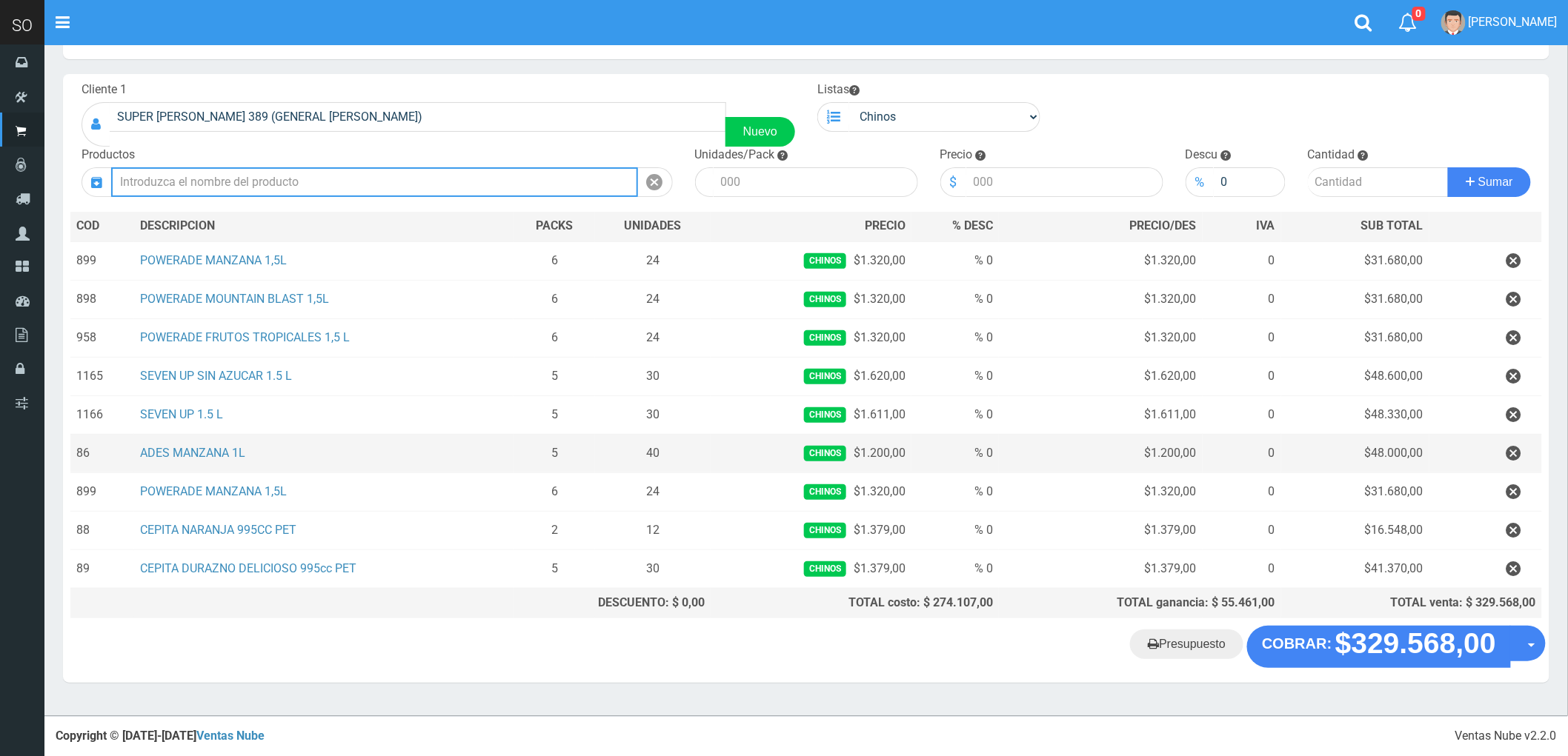
scroll to position [23, 0]
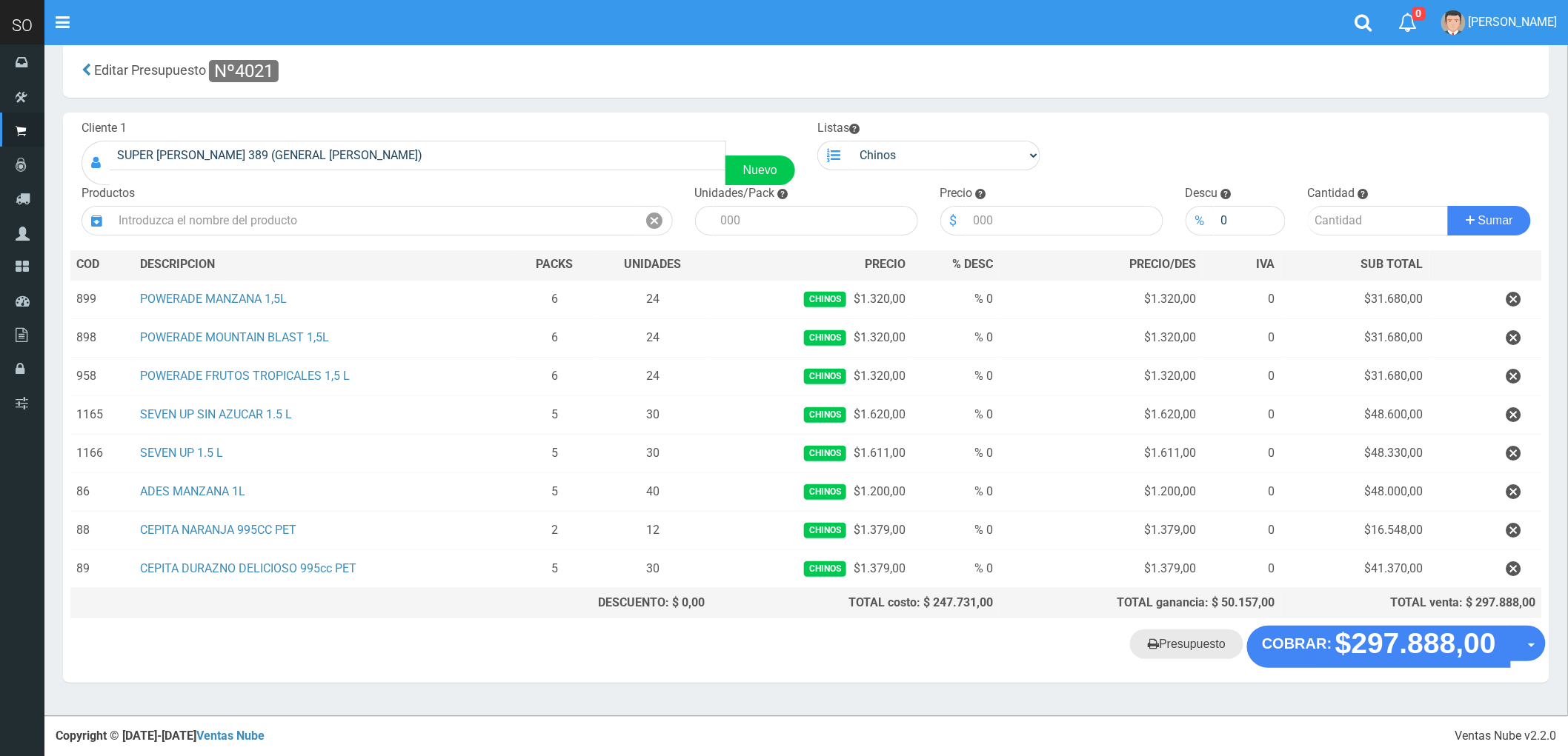
click at [1199, 640] on link "Presupuesto" at bounding box center [1186, 645] width 113 height 30
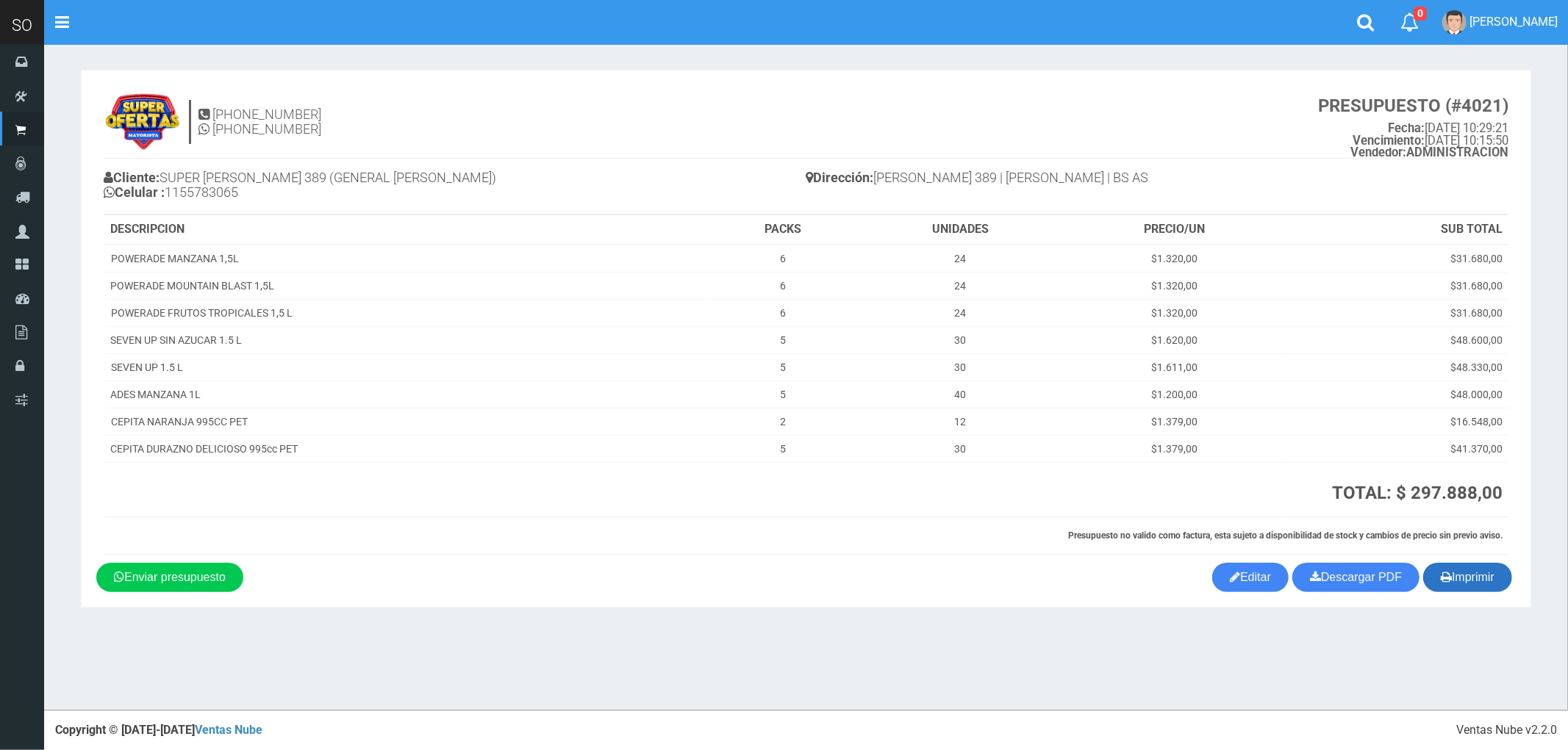
click at [1475, 581] on button "Imprimir" at bounding box center [1468, 578] width 89 height 30
